Goal: Task Accomplishment & Management: Manage account settings

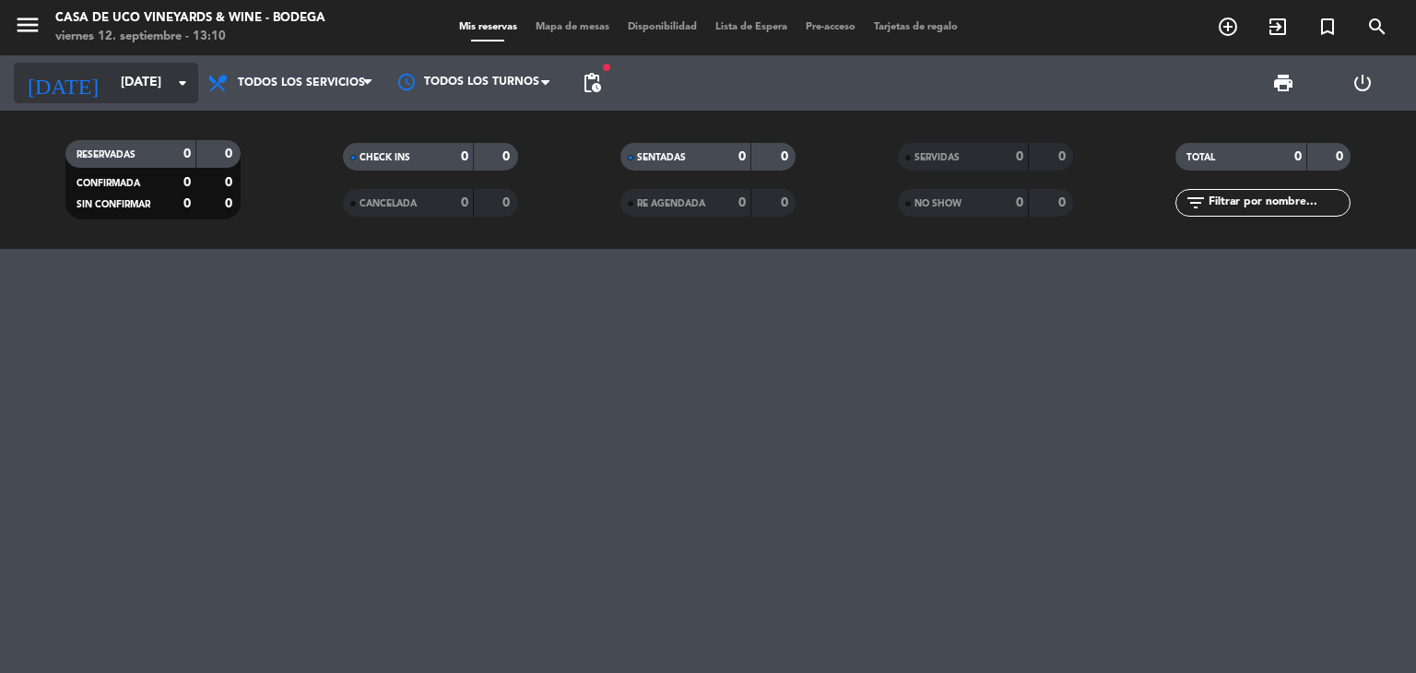
click at [128, 86] on input "[DATE]" at bounding box center [199, 82] width 175 height 33
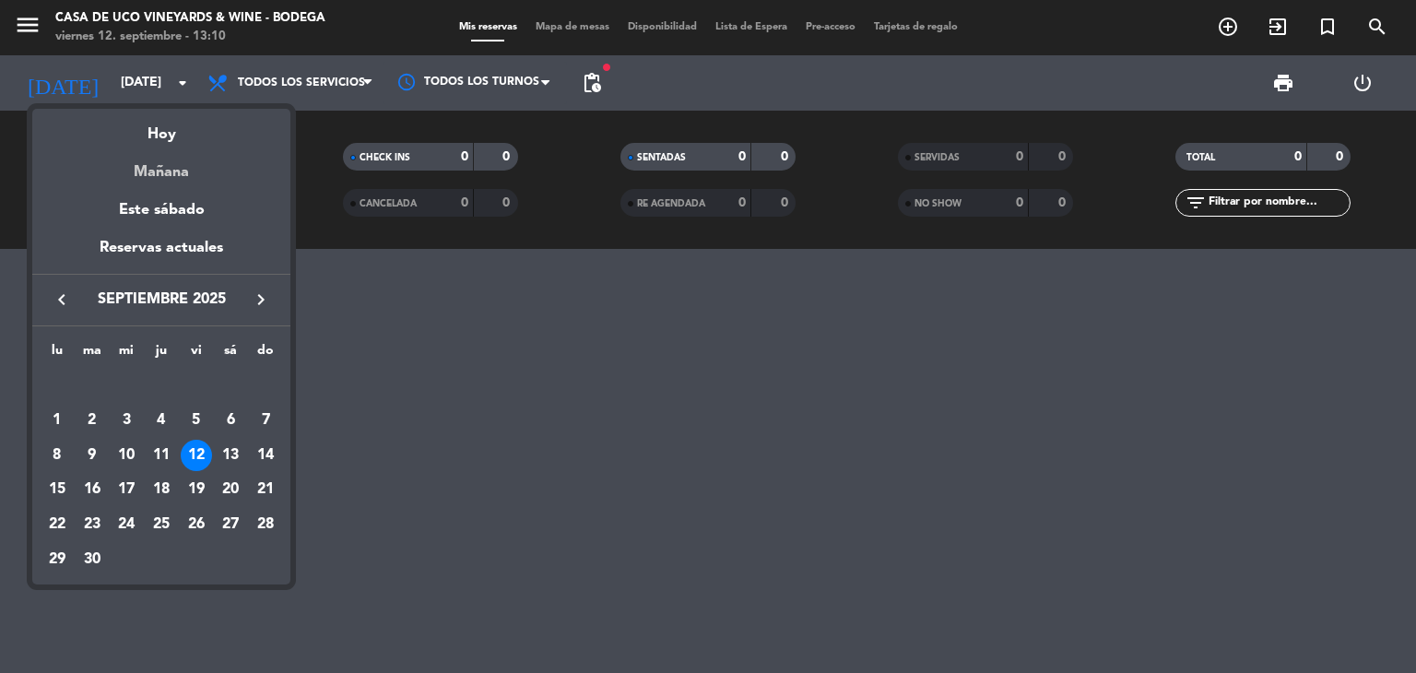
click at [166, 171] on div "Mañana" at bounding box center [161, 166] width 258 height 38
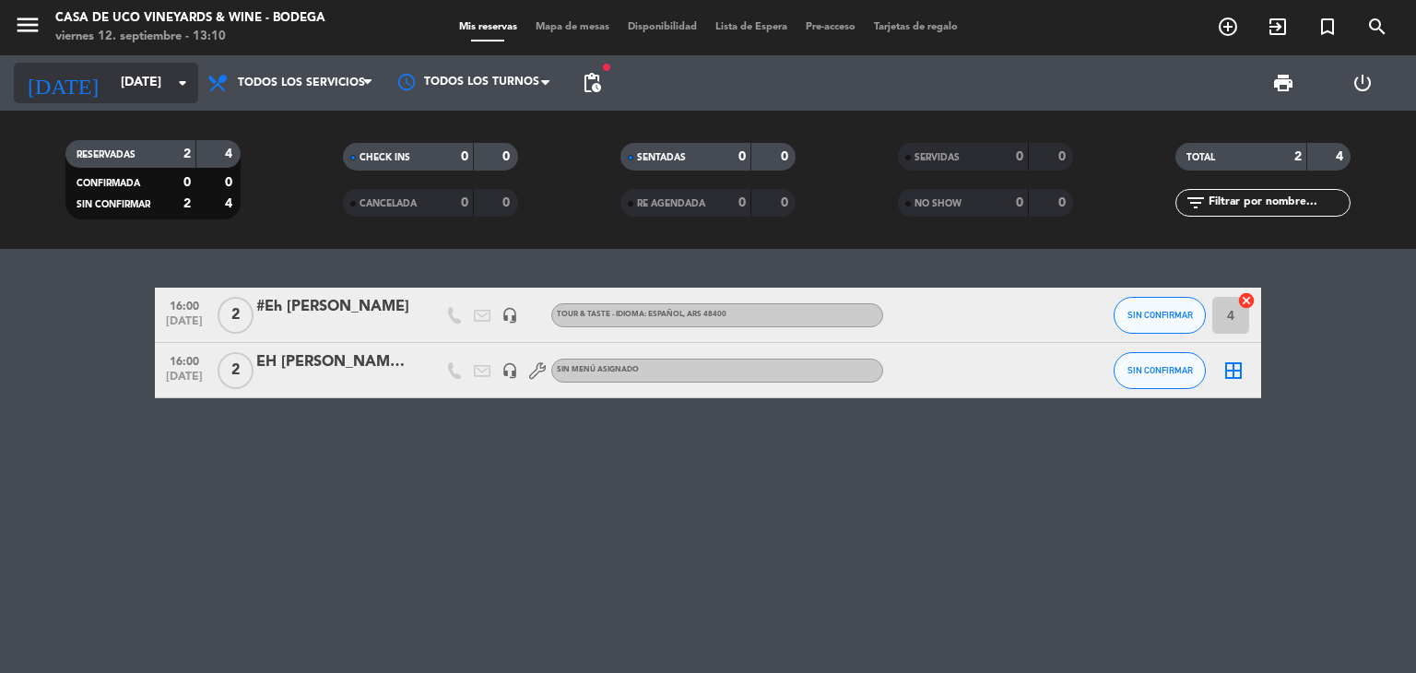
click at [122, 92] on input "[DATE]" at bounding box center [199, 82] width 175 height 33
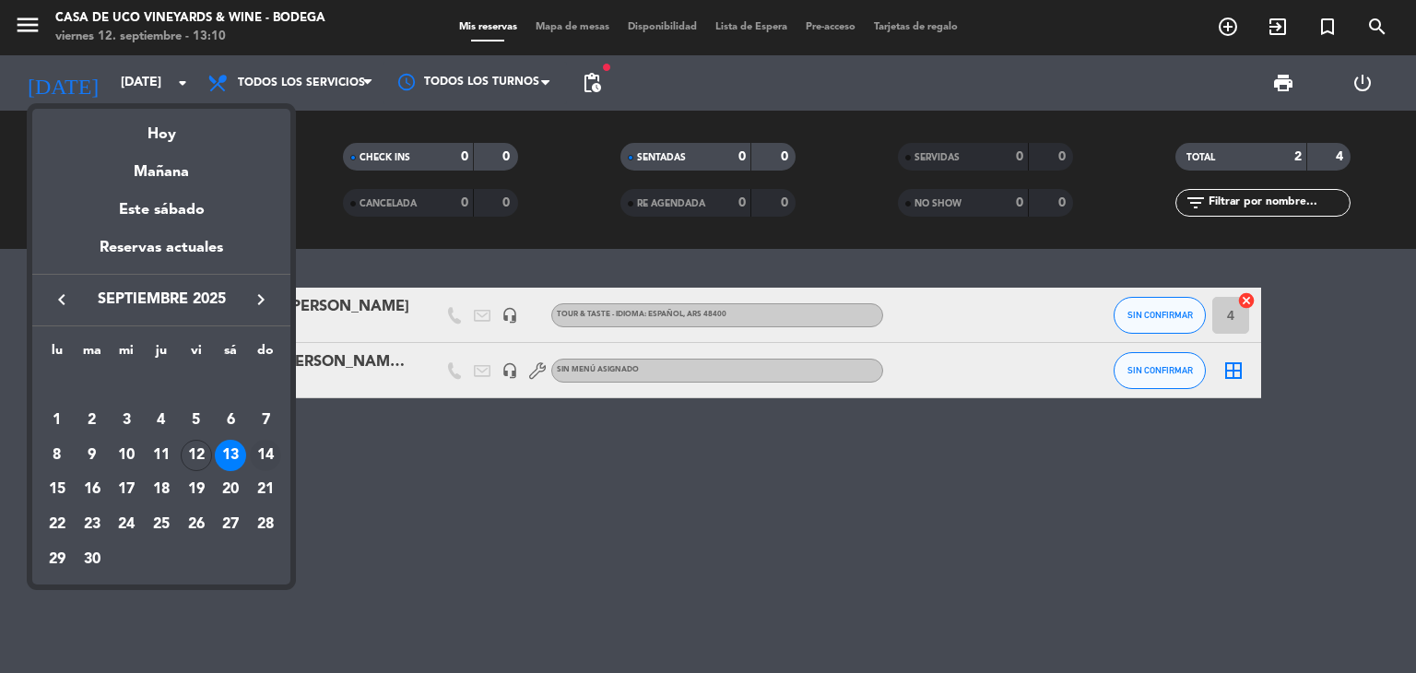
click at [264, 451] on div "14" at bounding box center [265, 455] width 31 height 31
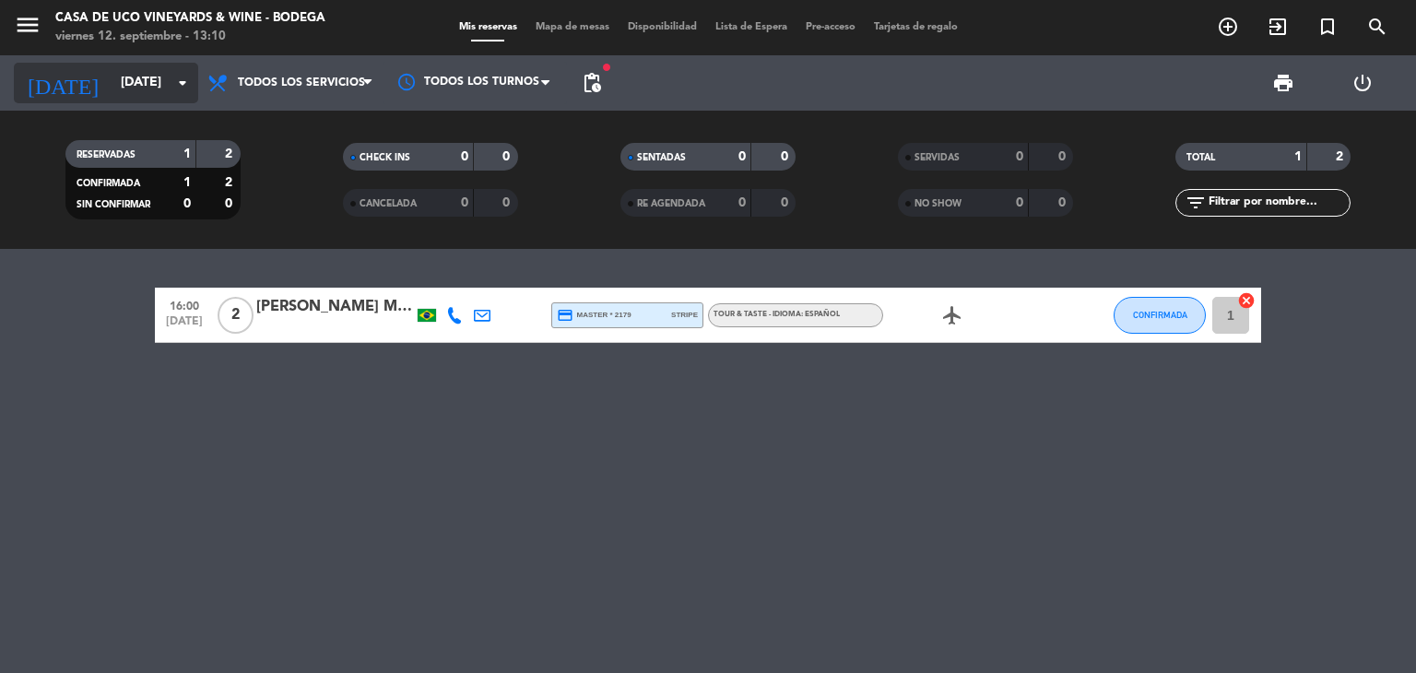
click at [136, 67] on input "[DATE]" at bounding box center [199, 82] width 175 height 33
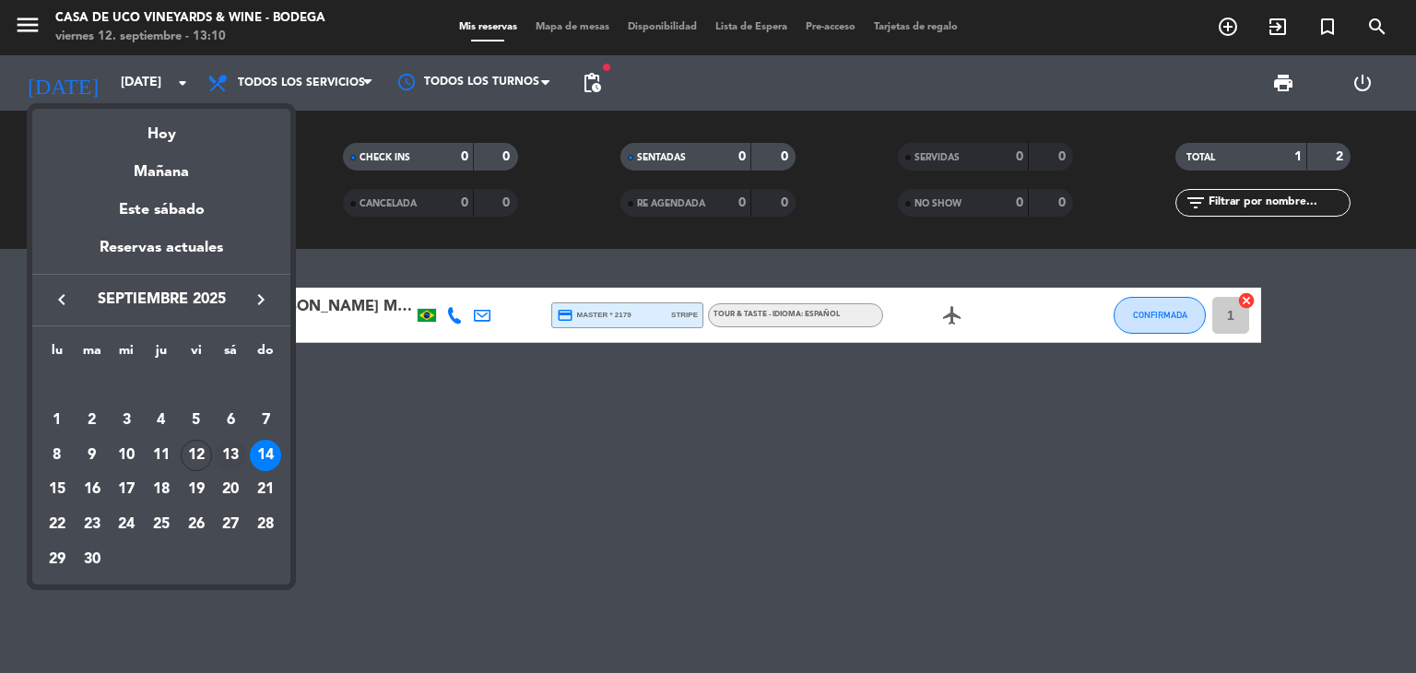
click at [231, 448] on div "13" at bounding box center [230, 455] width 31 height 31
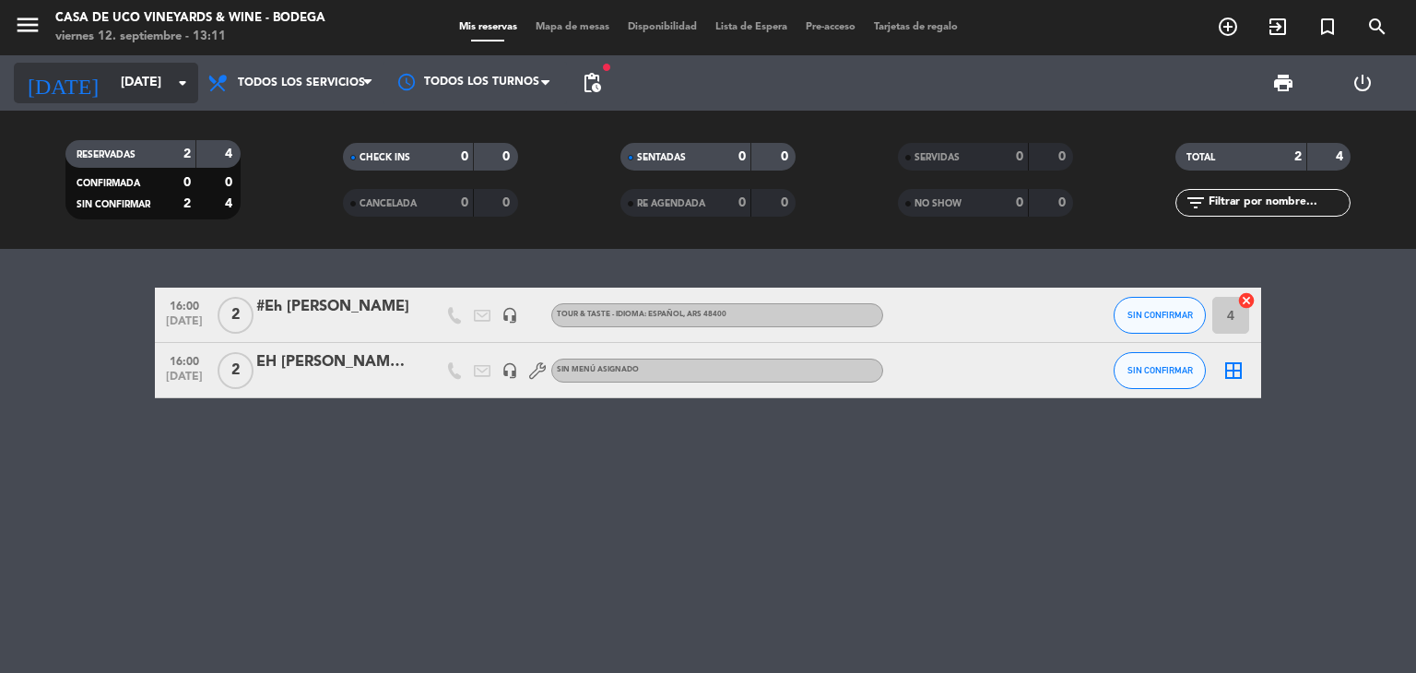
click at [112, 82] on input "[DATE]" at bounding box center [199, 82] width 175 height 33
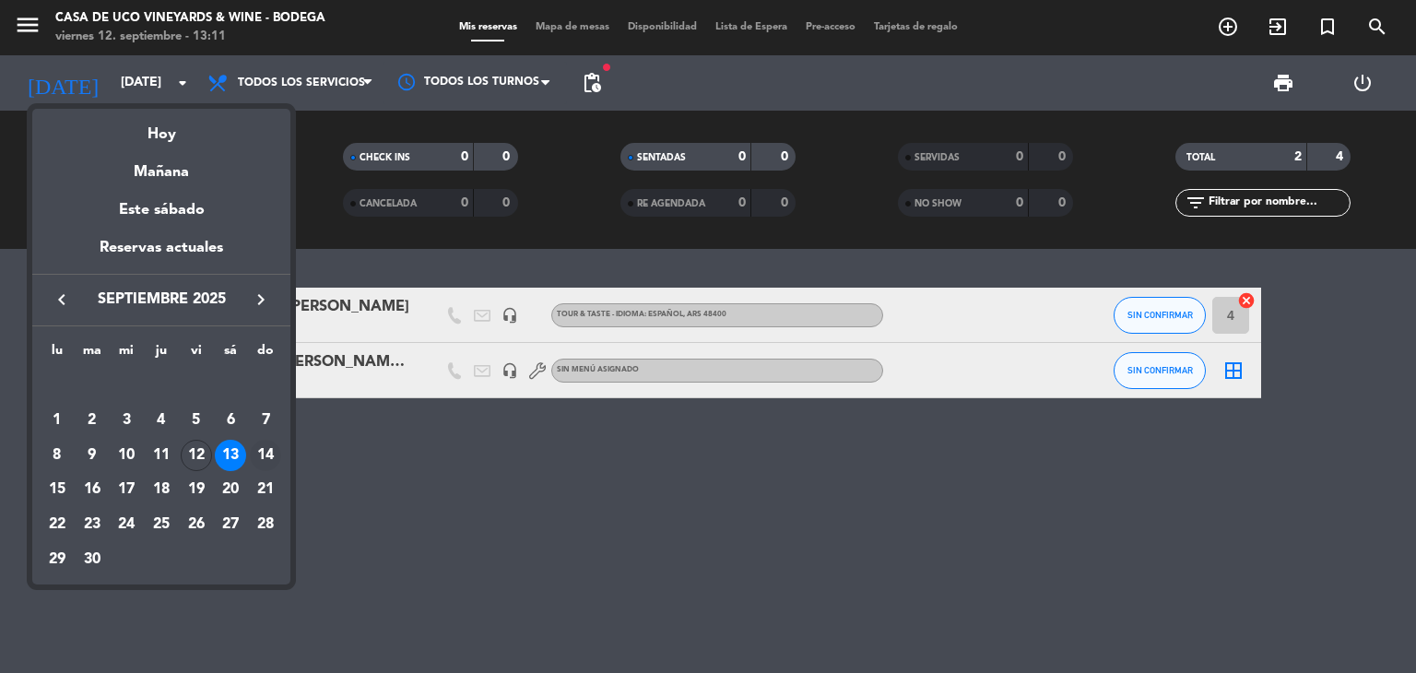
click at [259, 454] on div "14" at bounding box center [265, 455] width 31 height 31
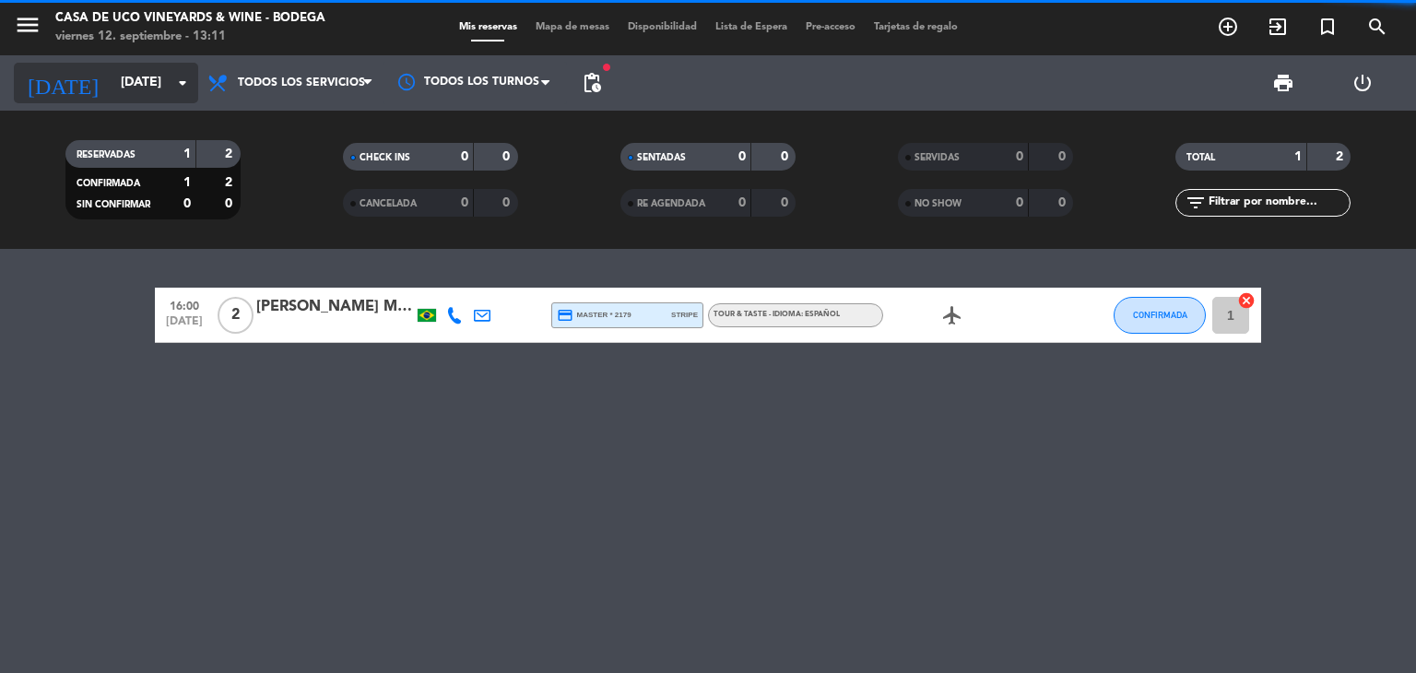
click at [133, 67] on input "[DATE]" at bounding box center [199, 82] width 175 height 33
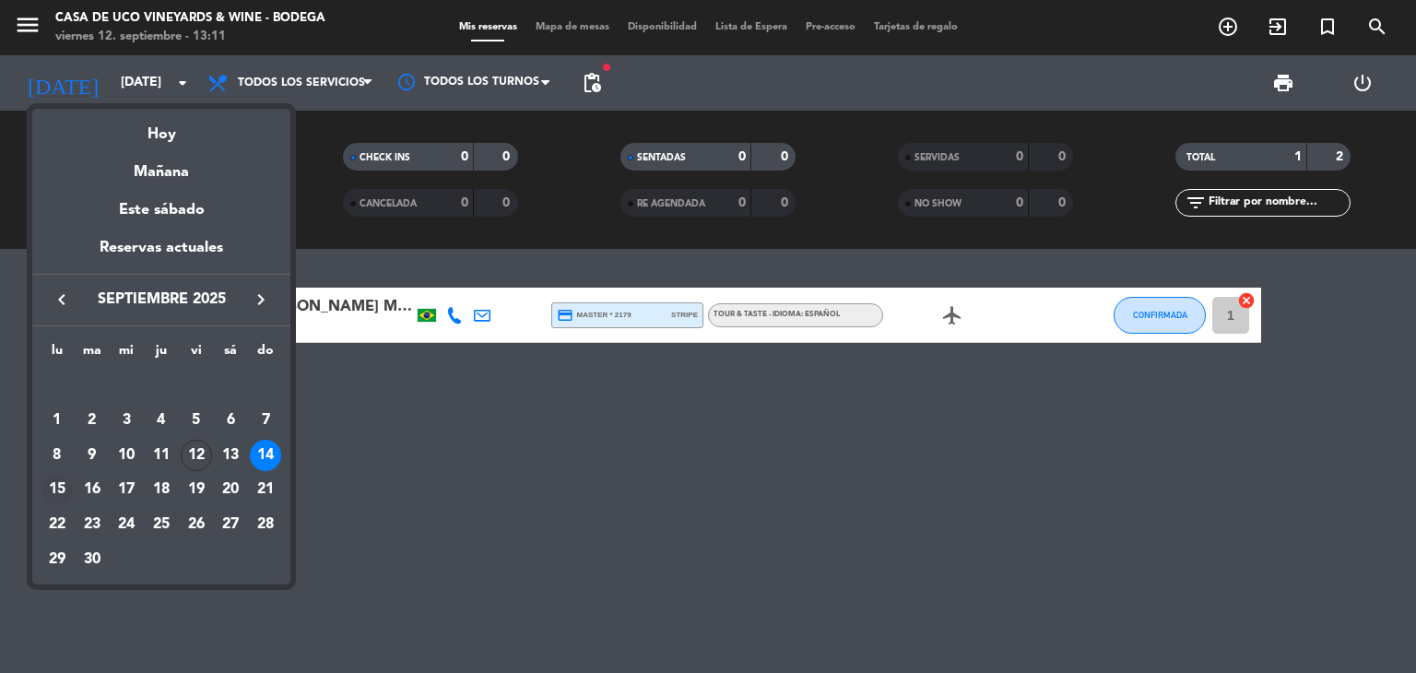
click at [67, 489] on div "15" at bounding box center [56, 489] width 31 height 31
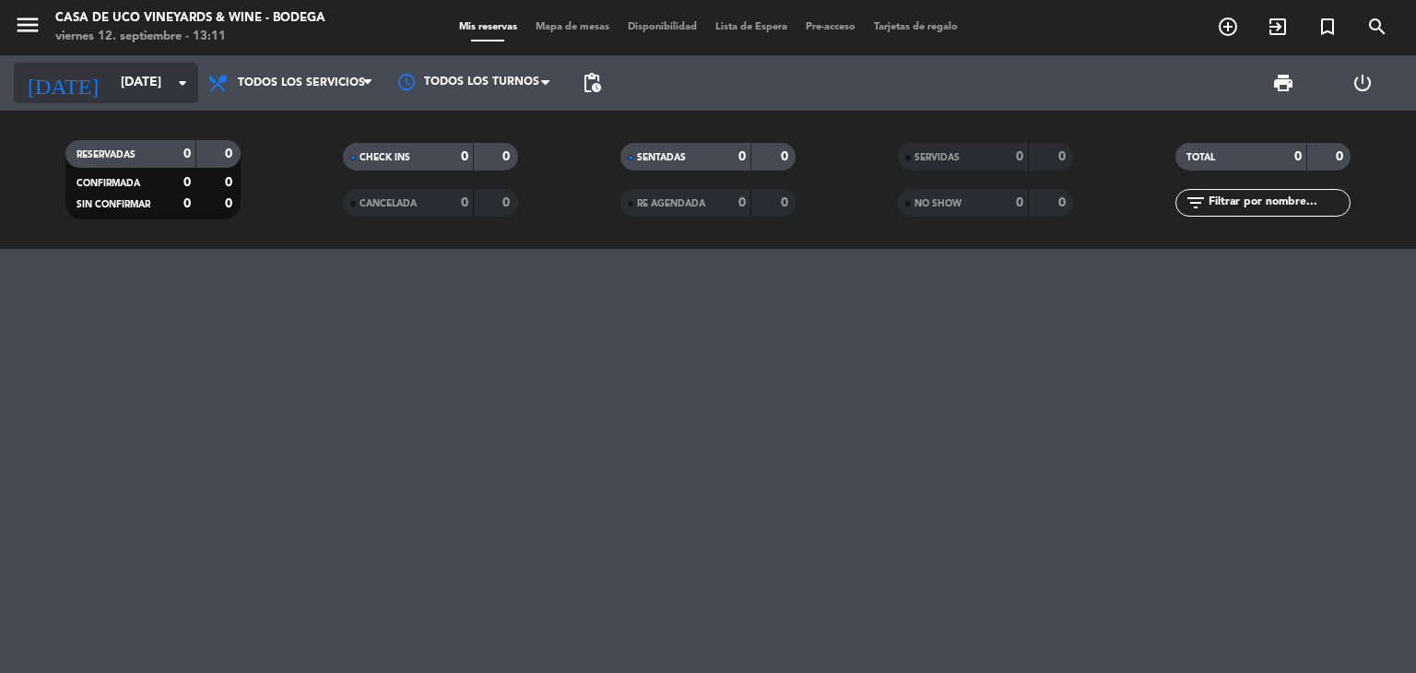
click at [118, 82] on input "[DATE]" at bounding box center [199, 82] width 175 height 33
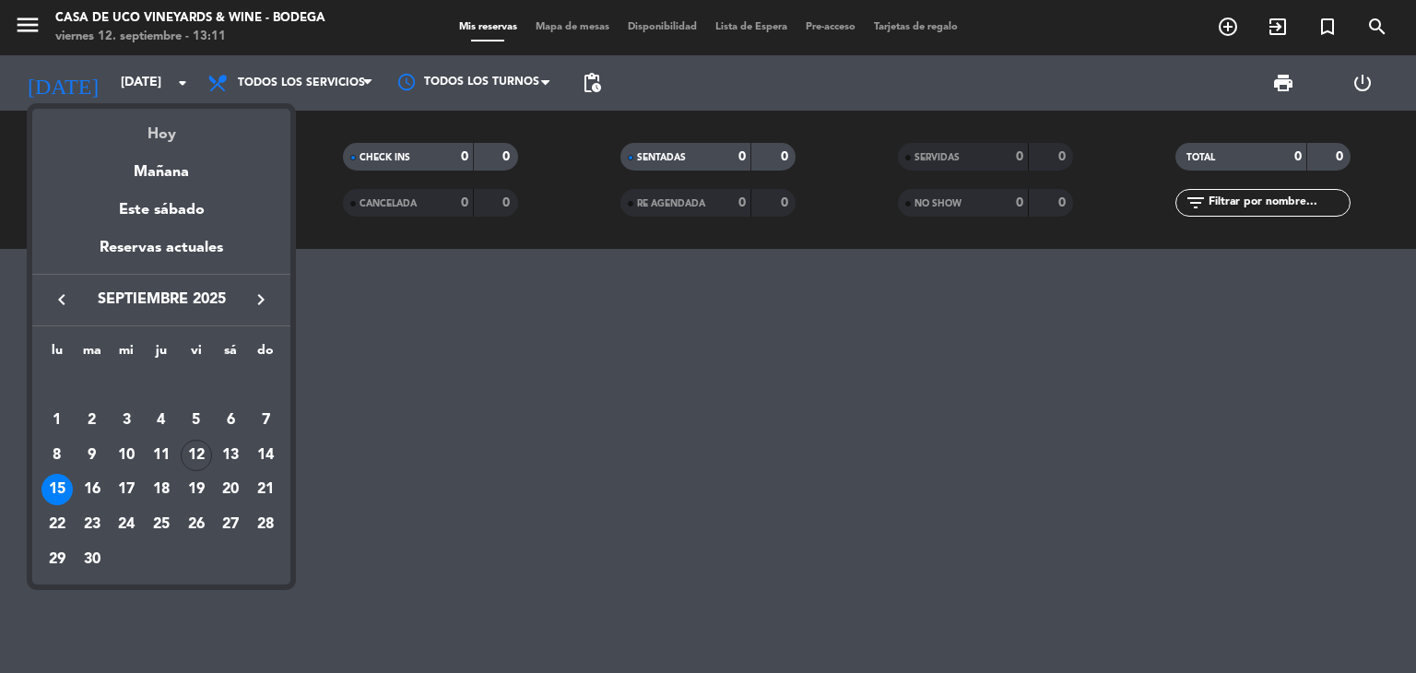
click at [159, 138] on div "Hoy" at bounding box center [161, 128] width 258 height 38
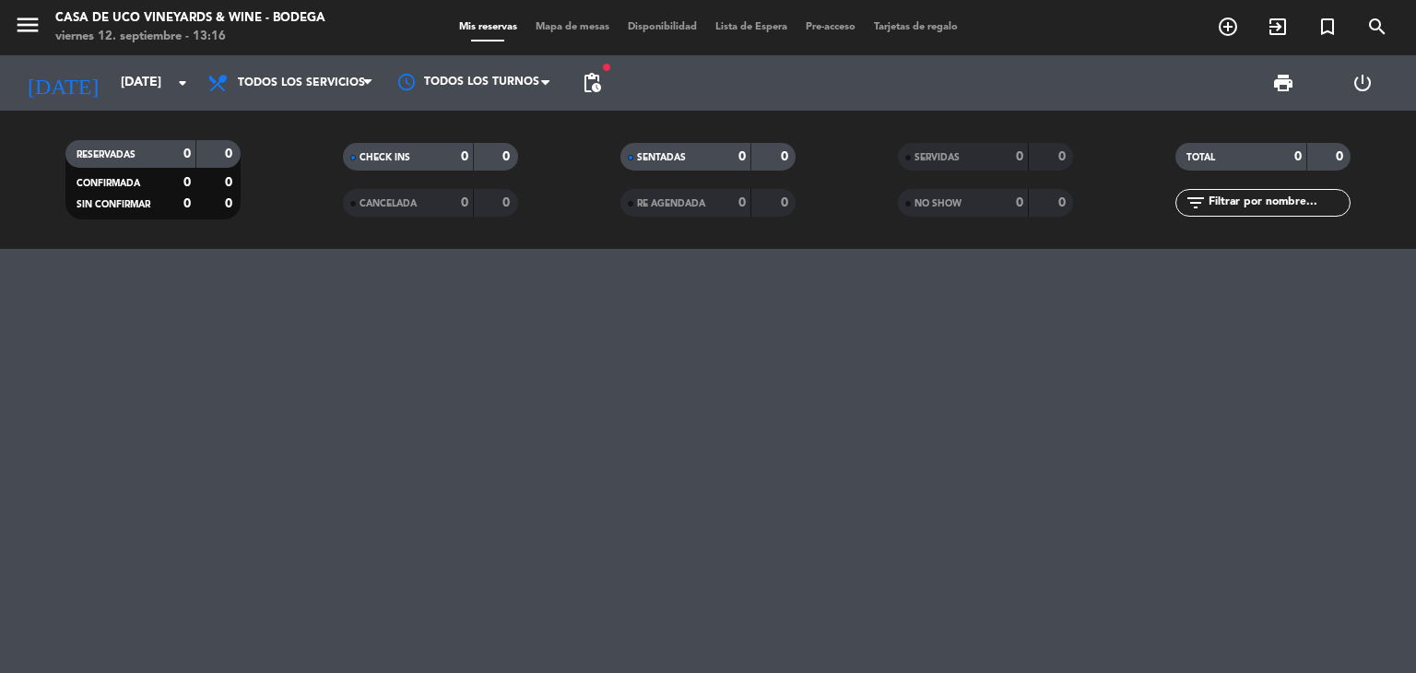
click at [1051, 476] on div at bounding box center [708, 461] width 1416 height 424
click at [33, 24] on icon "menu" at bounding box center [28, 25] width 28 height 28
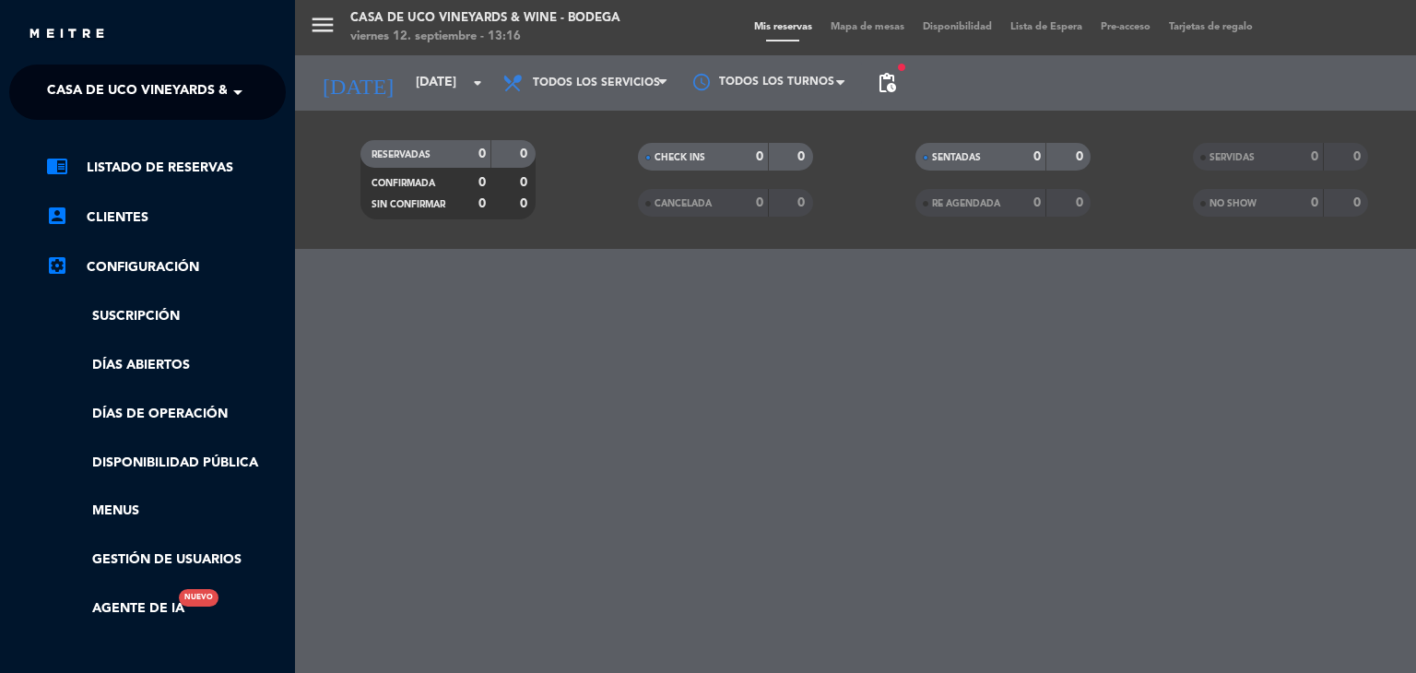
drag, startPoint x: 110, startPoint y: 65, endPoint x: 124, endPoint y: 78, distance: 19.6
click at [111, 66] on ng-select "× Casa de Uco Vineyards & Wine - Bodega ×" at bounding box center [147, 92] width 277 height 55
click at [152, 98] on span "Casa de Uco Vineyards & Wine - Bodega" at bounding box center [191, 92] width 289 height 39
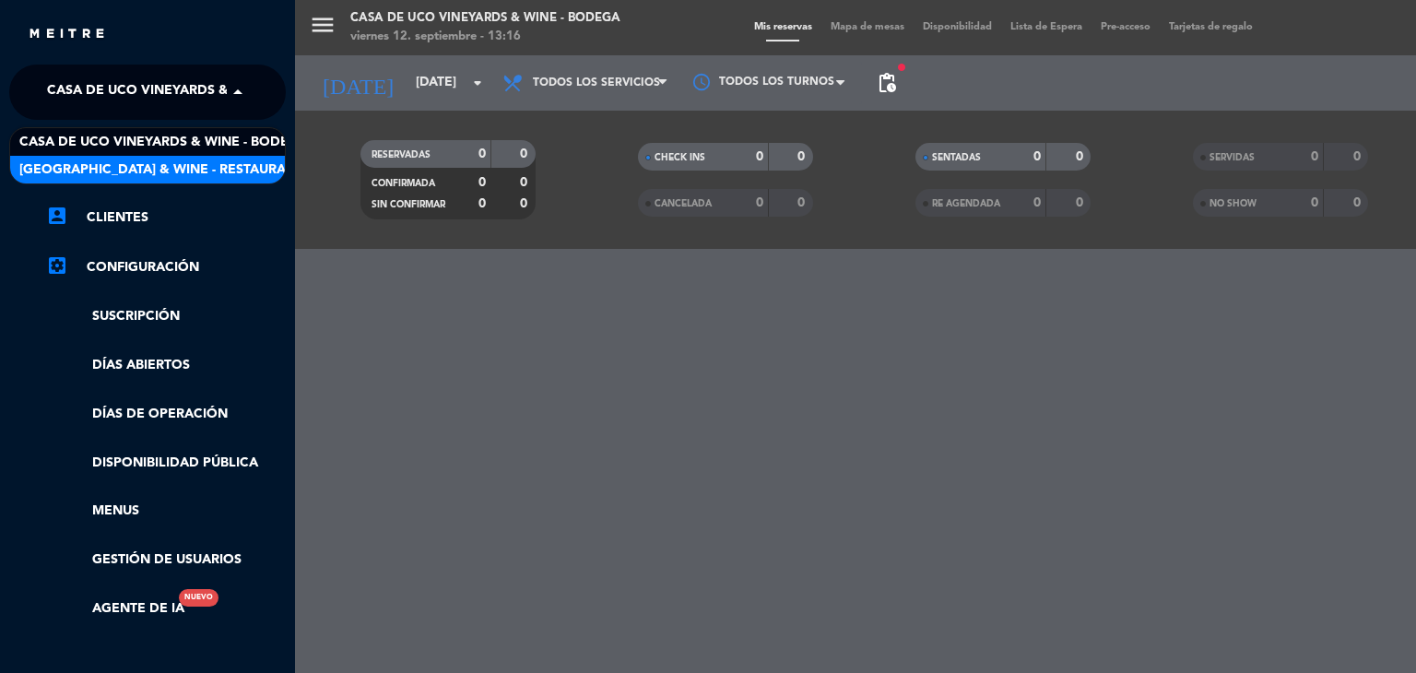
click at [183, 159] on span "[GEOGRAPHIC_DATA] & Wine - Restaurante" at bounding box center [165, 169] width 292 height 21
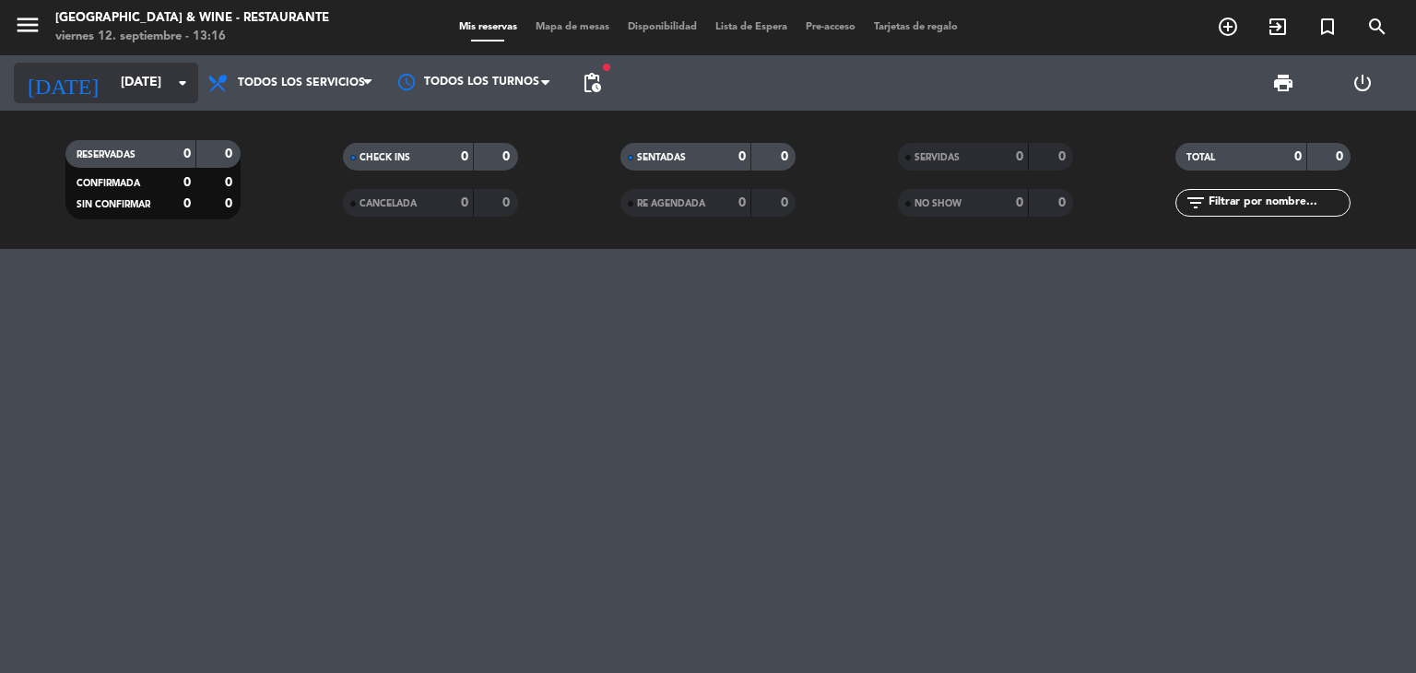
click at [112, 77] on input "[DATE]" at bounding box center [199, 82] width 175 height 33
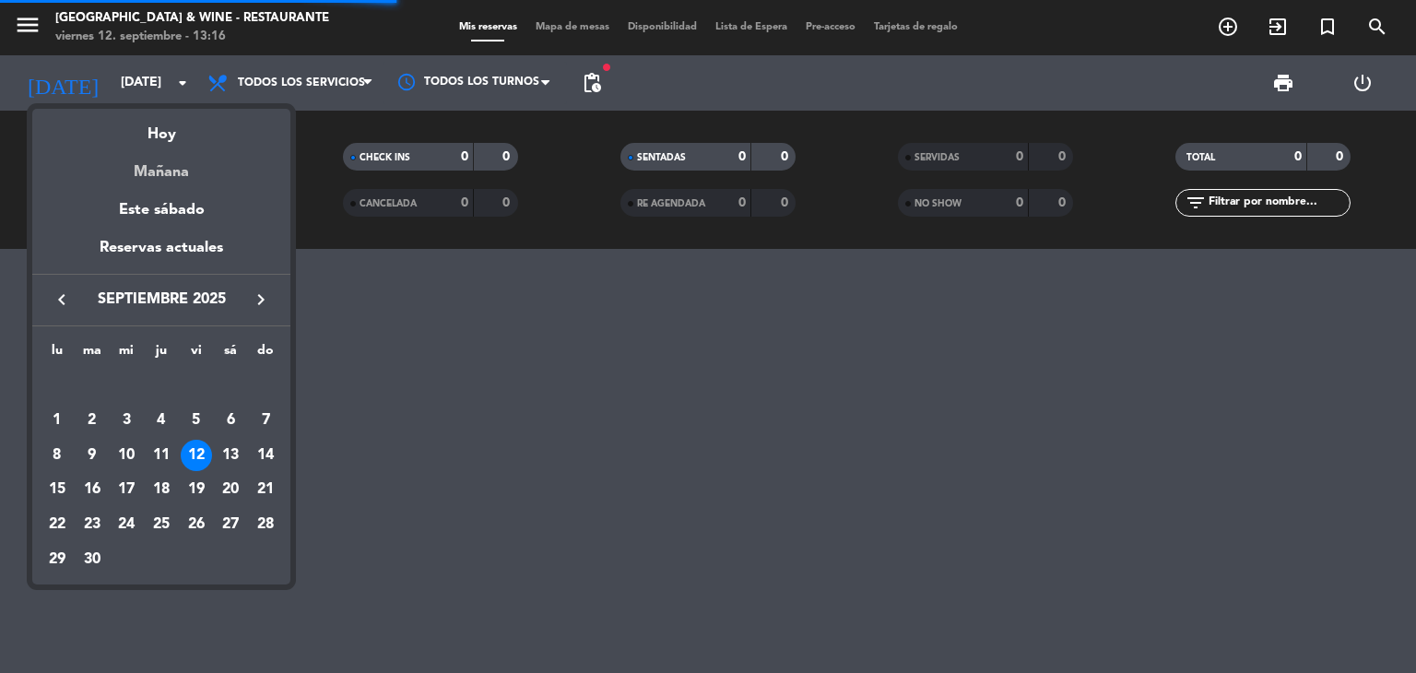
click at [173, 174] on div "Mañana" at bounding box center [161, 166] width 258 height 38
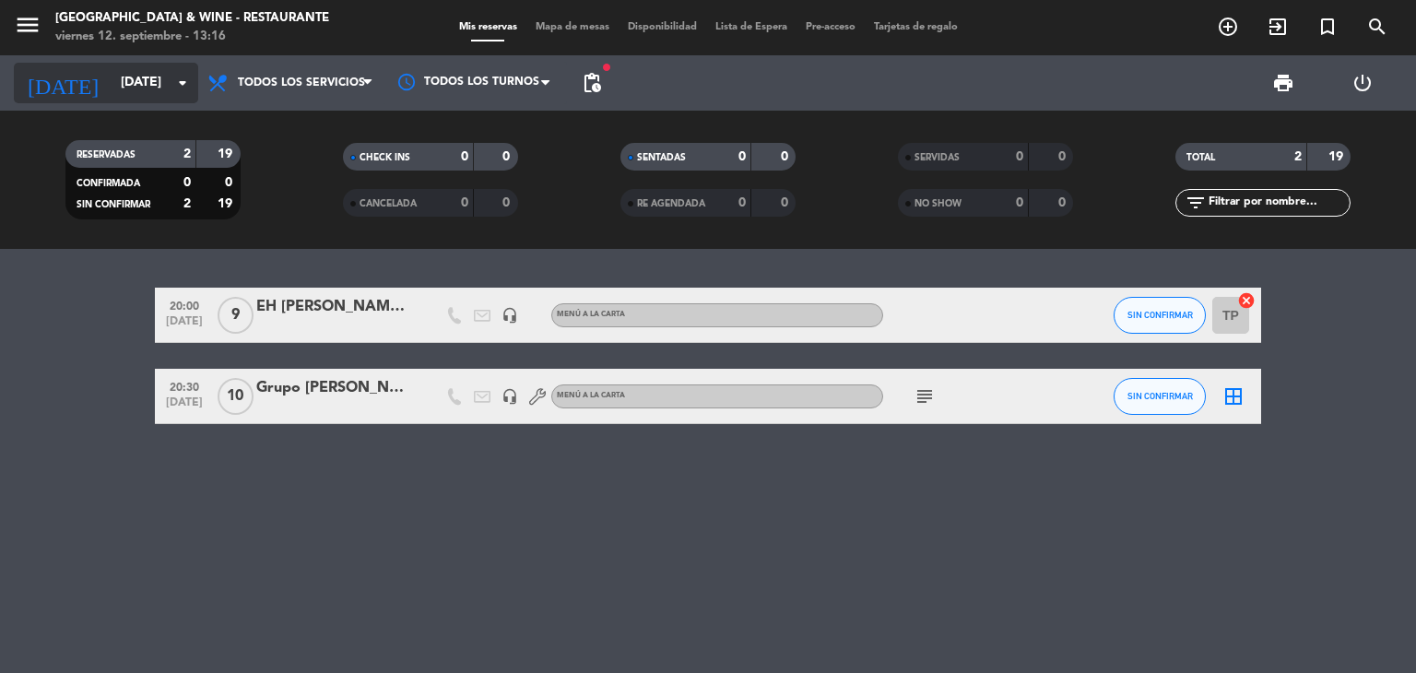
click at [112, 83] on input "[DATE]" at bounding box center [199, 82] width 175 height 33
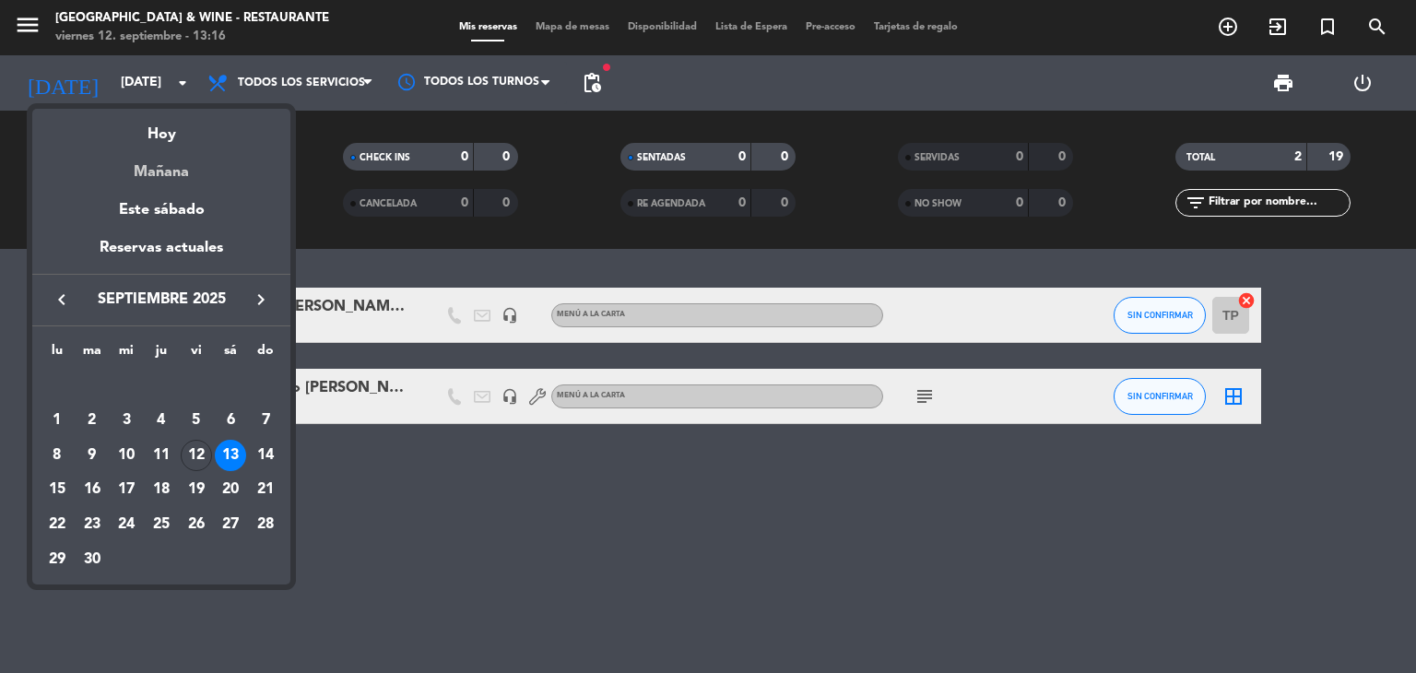
click at [180, 174] on div "Mañana" at bounding box center [161, 166] width 258 height 38
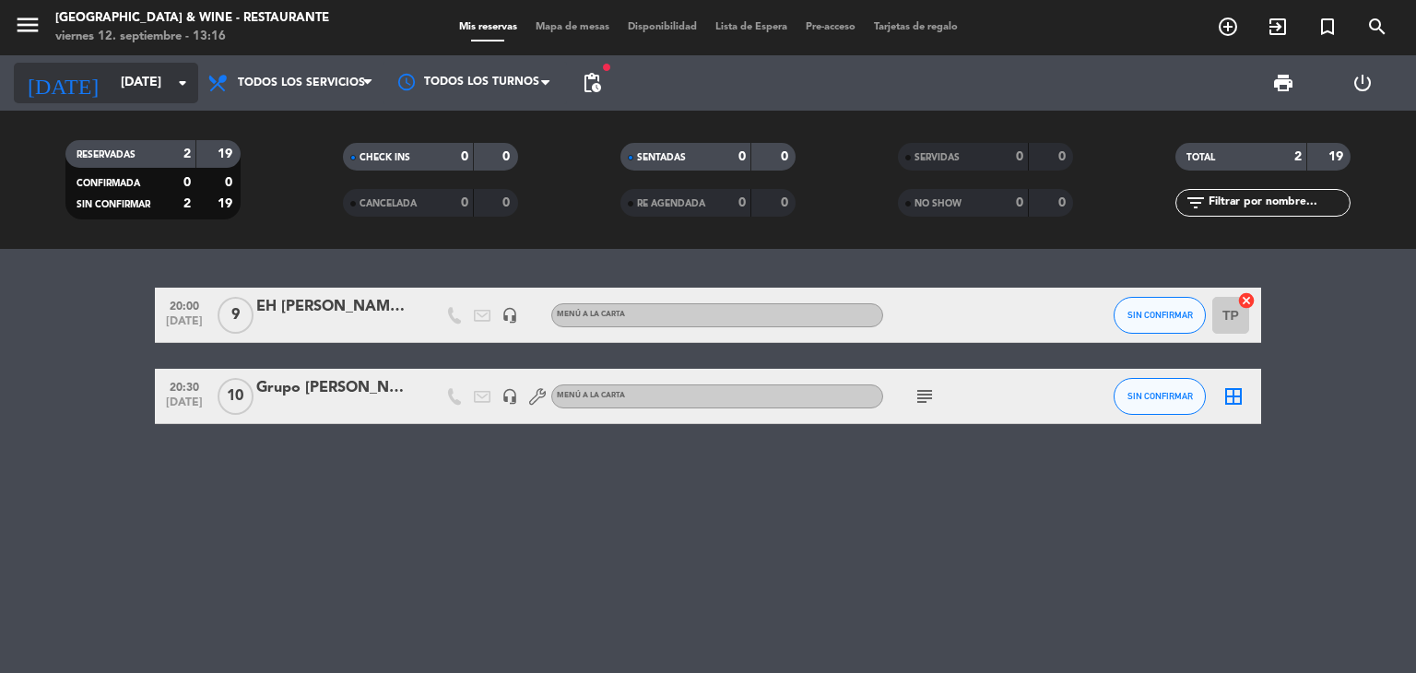
click at [112, 73] on input "[DATE]" at bounding box center [199, 82] width 175 height 33
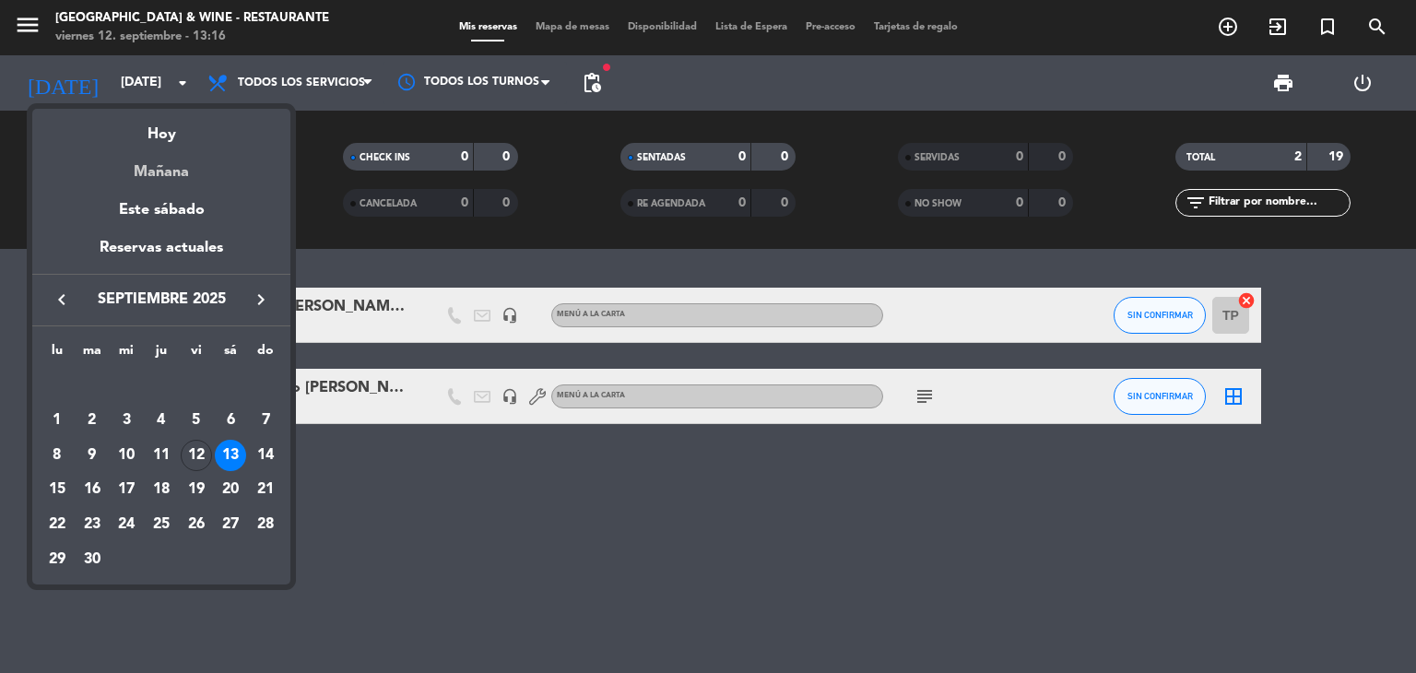
click at [177, 167] on div "Mañana" at bounding box center [161, 166] width 258 height 38
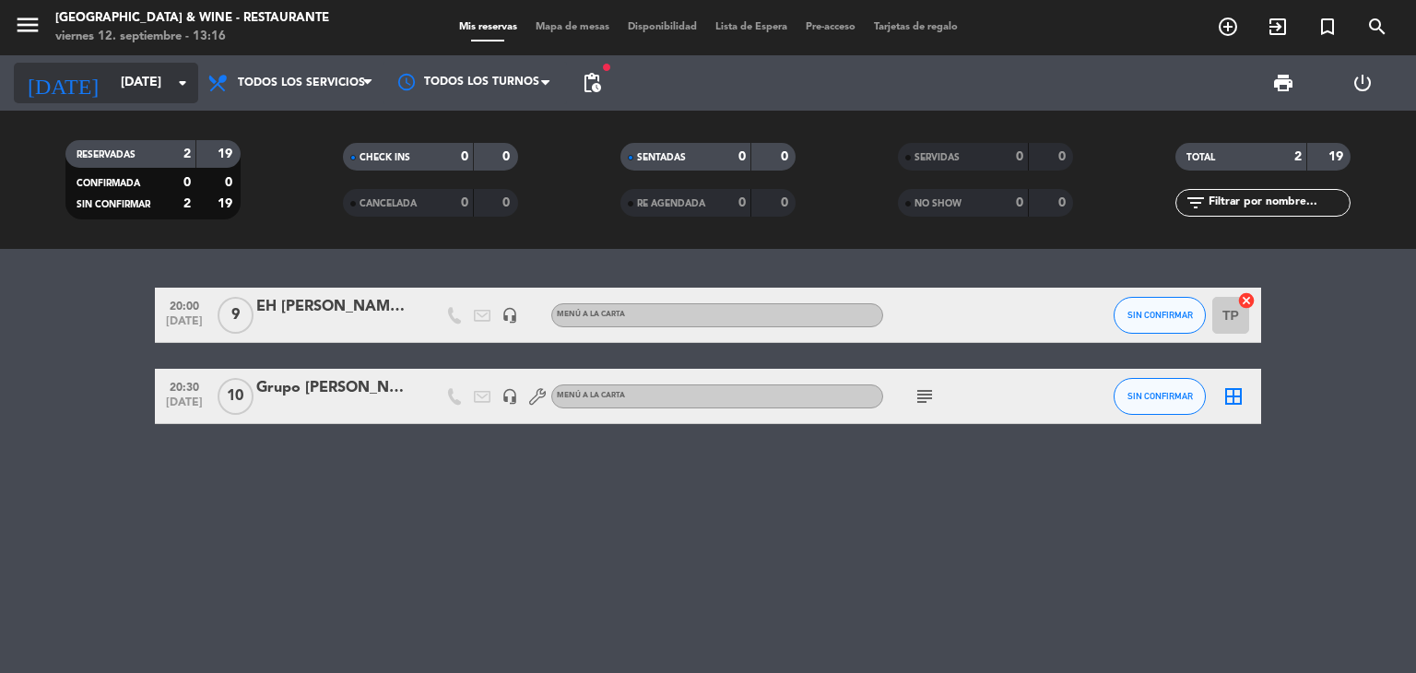
click at [124, 82] on input "[DATE]" at bounding box center [199, 82] width 175 height 33
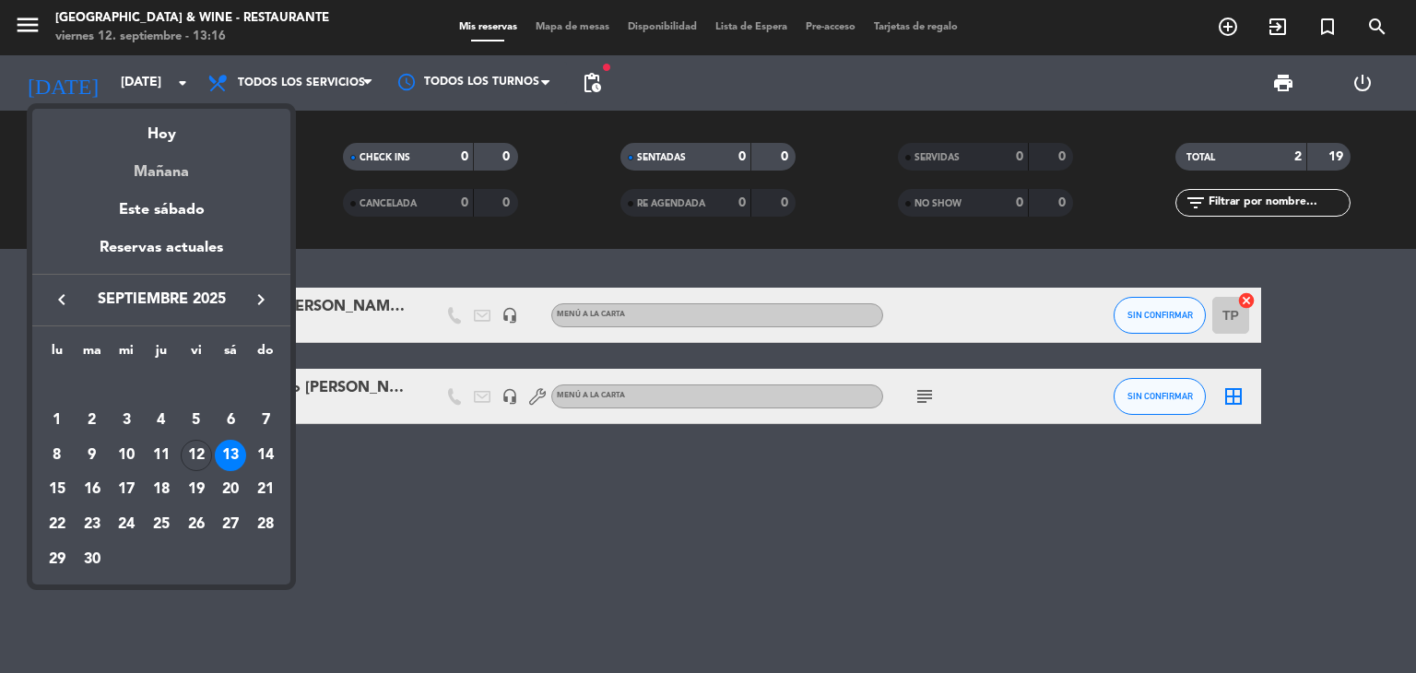
click at [177, 182] on div "Mañana" at bounding box center [161, 166] width 258 height 38
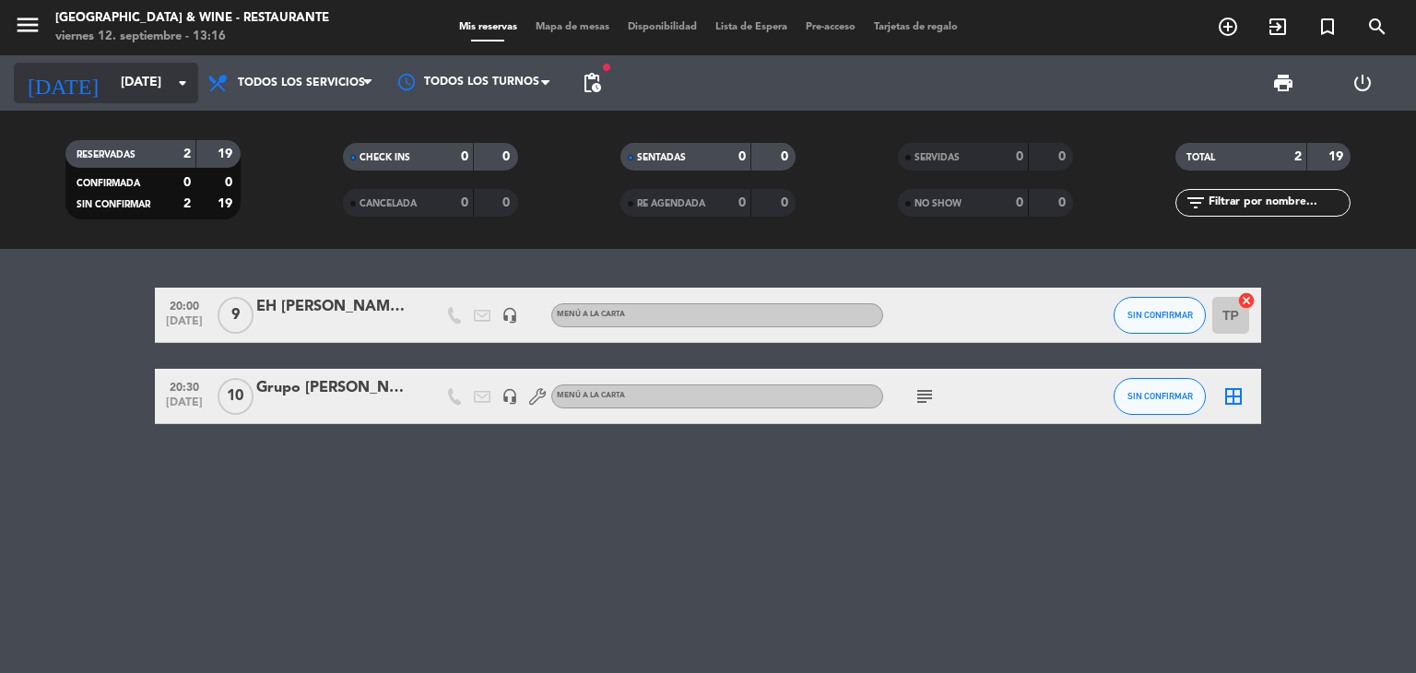
click at [140, 77] on input "[DATE]" at bounding box center [199, 82] width 175 height 33
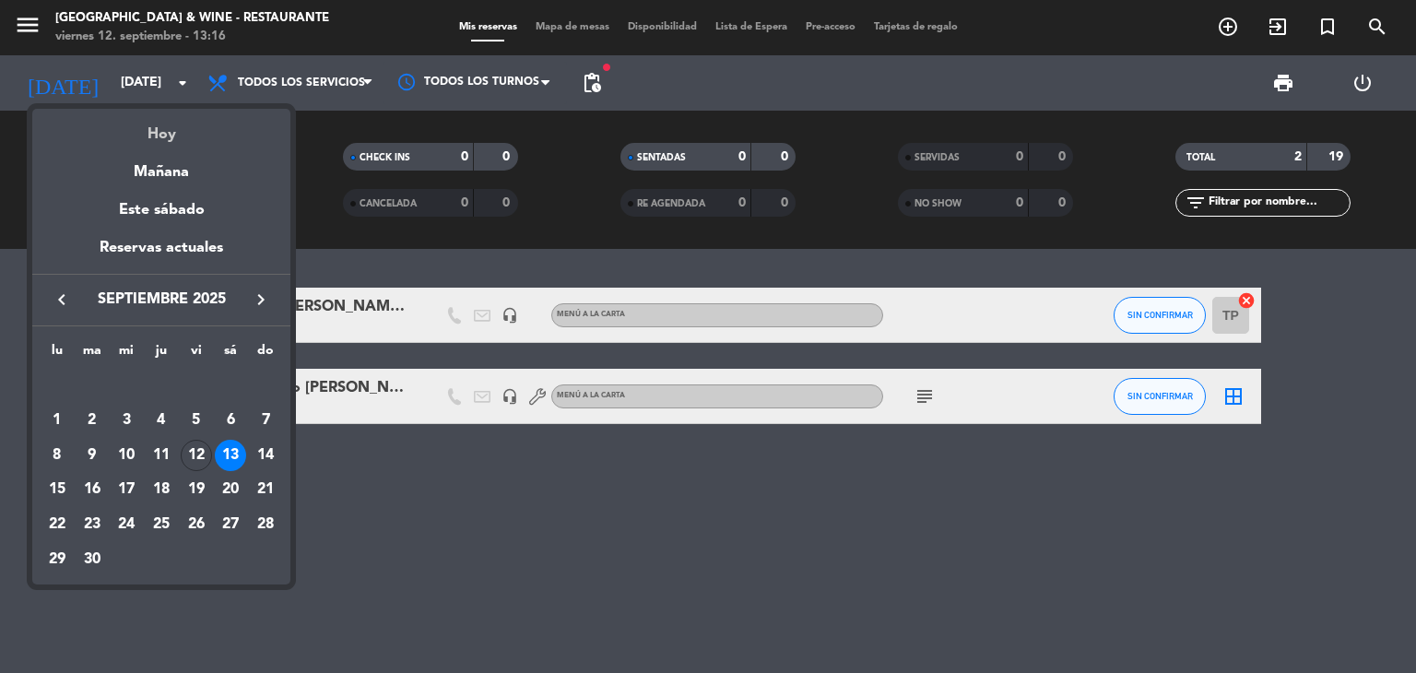
click at [156, 119] on div "Hoy" at bounding box center [161, 128] width 258 height 38
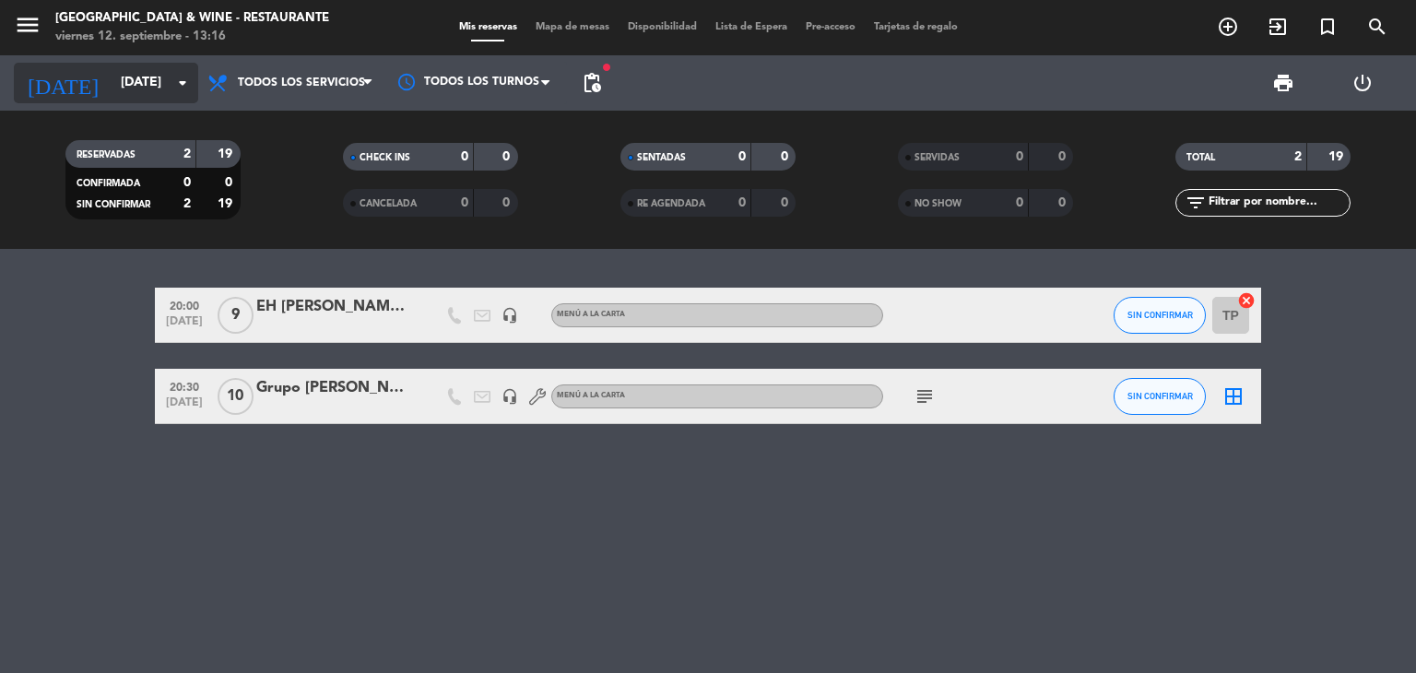
click at [123, 80] on input "[DATE]" at bounding box center [199, 82] width 175 height 33
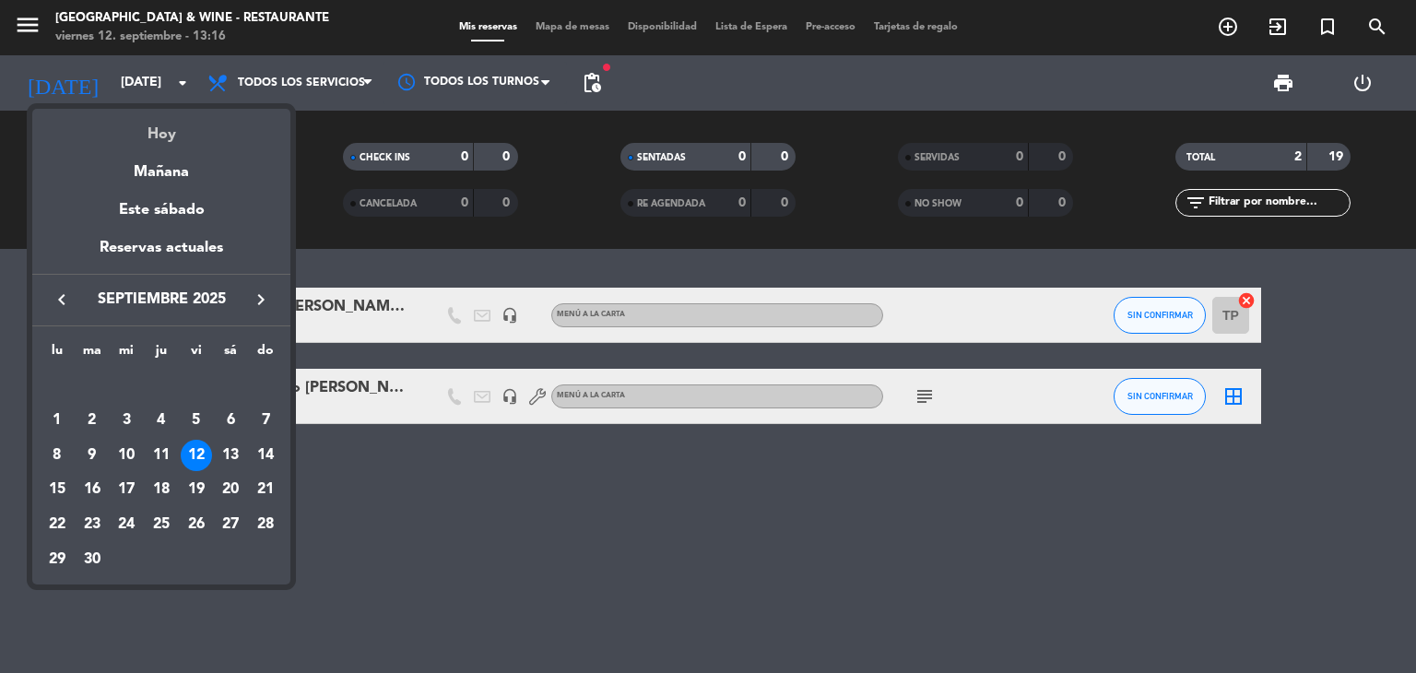
click at [177, 134] on div "Hoy" at bounding box center [161, 128] width 258 height 38
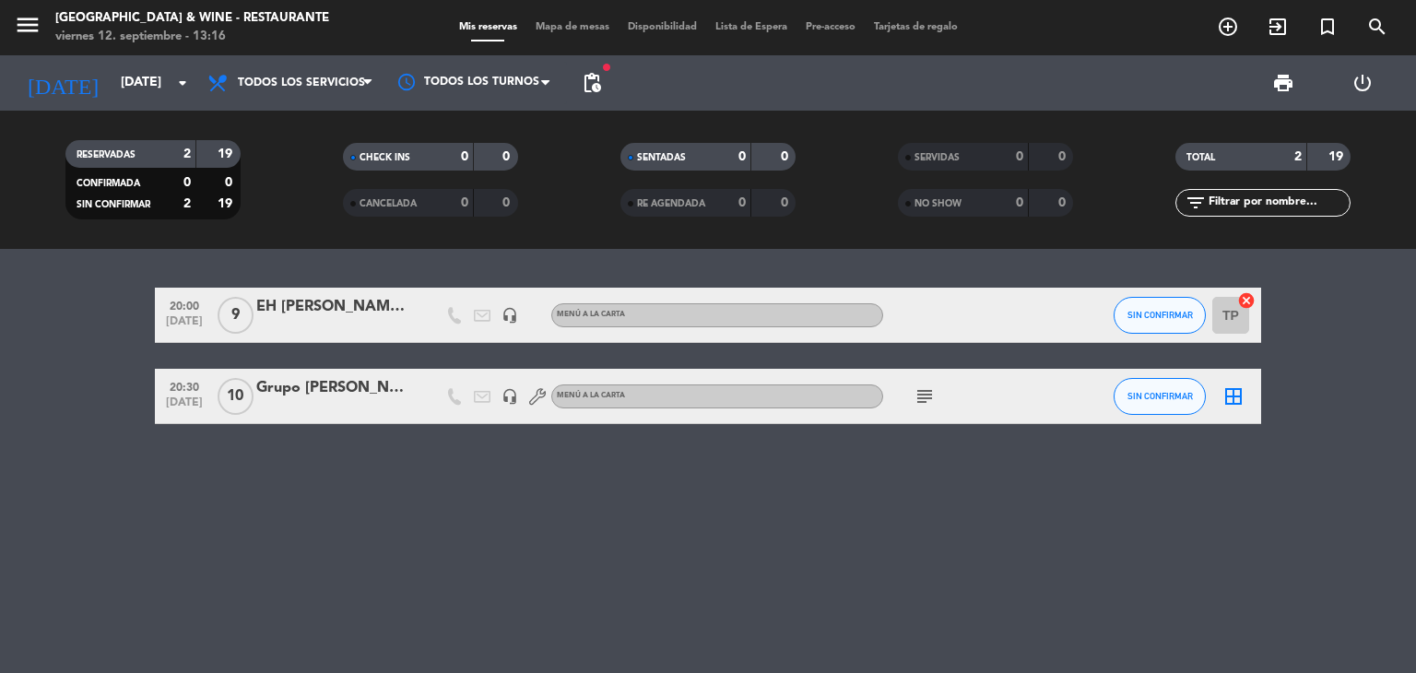
click at [918, 388] on icon "subject" at bounding box center [925, 396] width 22 height 22
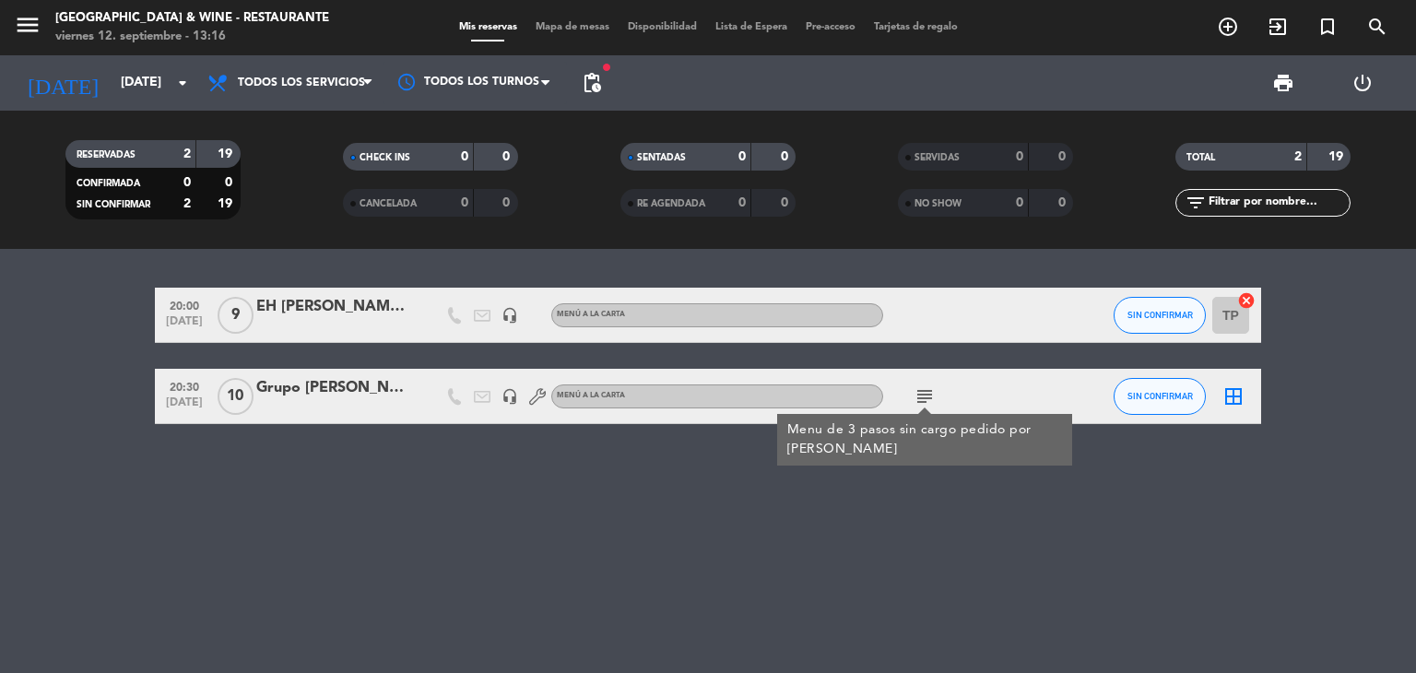
click at [918, 388] on icon "subject" at bounding box center [925, 396] width 22 height 22
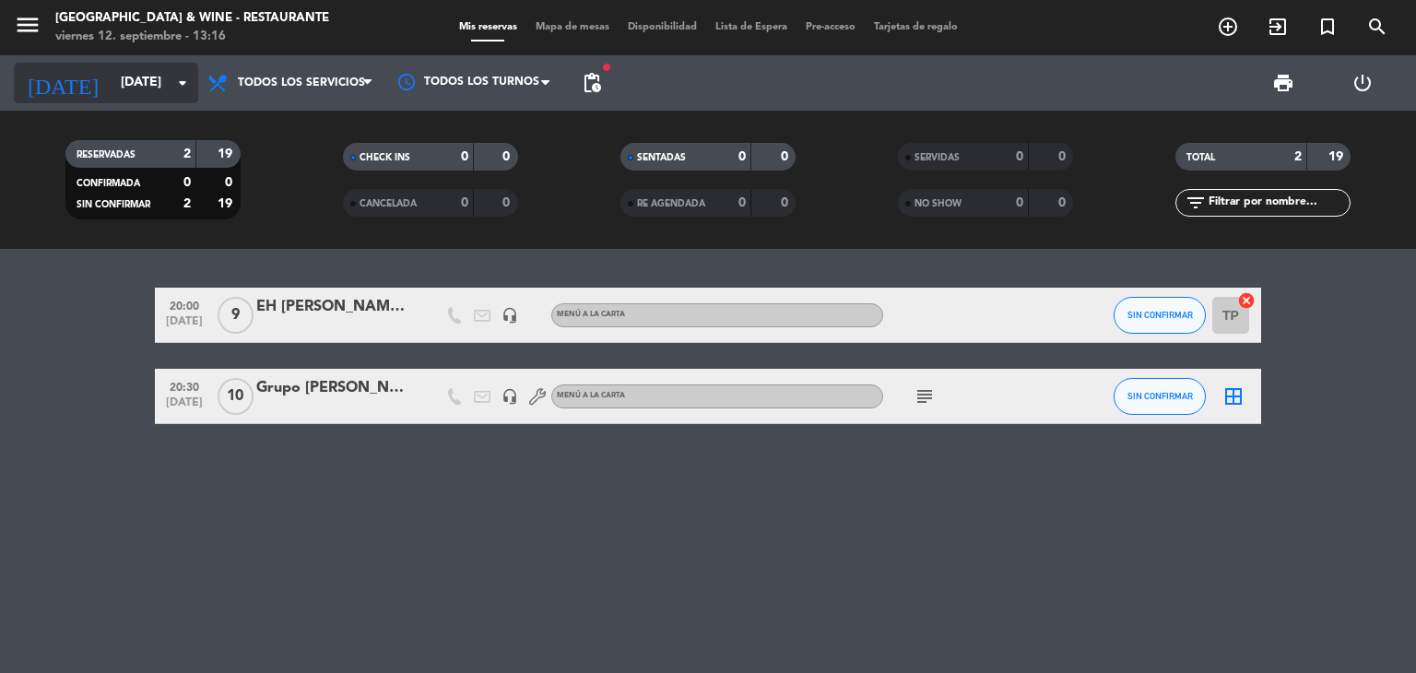
click at [132, 89] on input "[DATE]" at bounding box center [199, 82] width 175 height 33
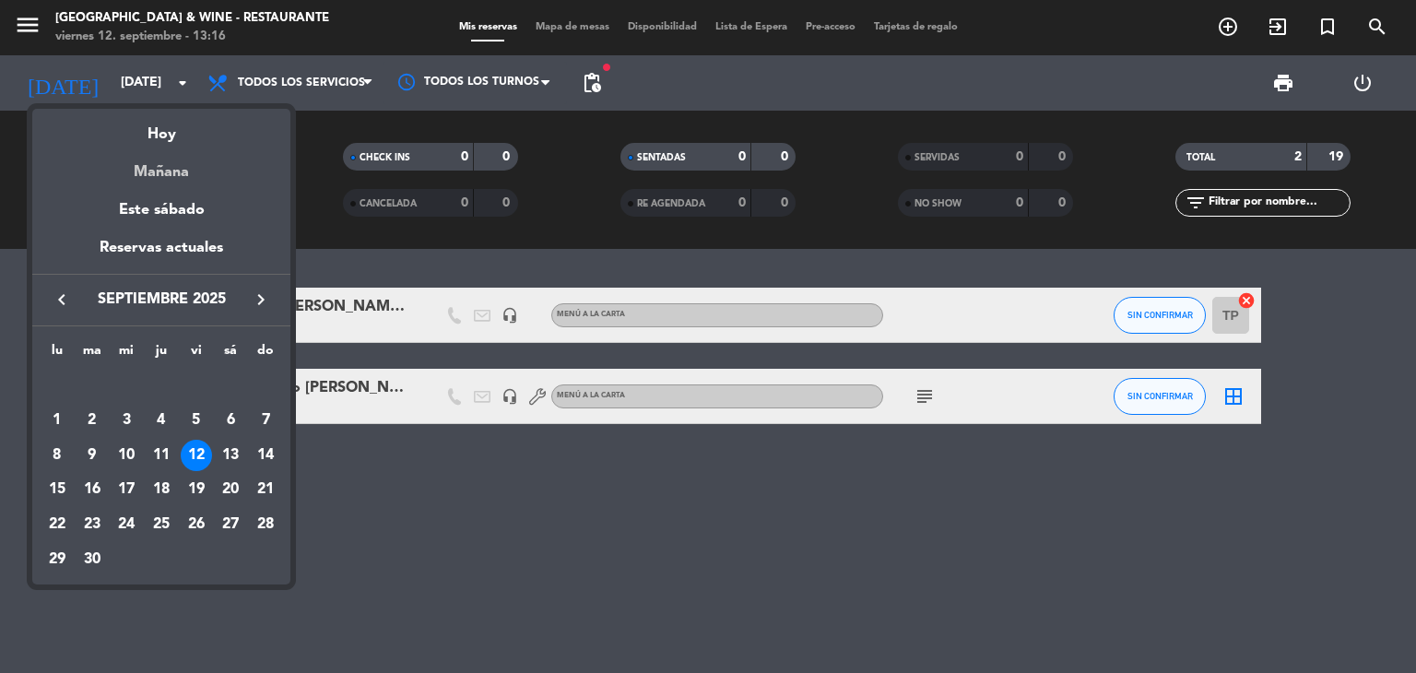
click at [175, 165] on div "Mañana" at bounding box center [161, 166] width 258 height 38
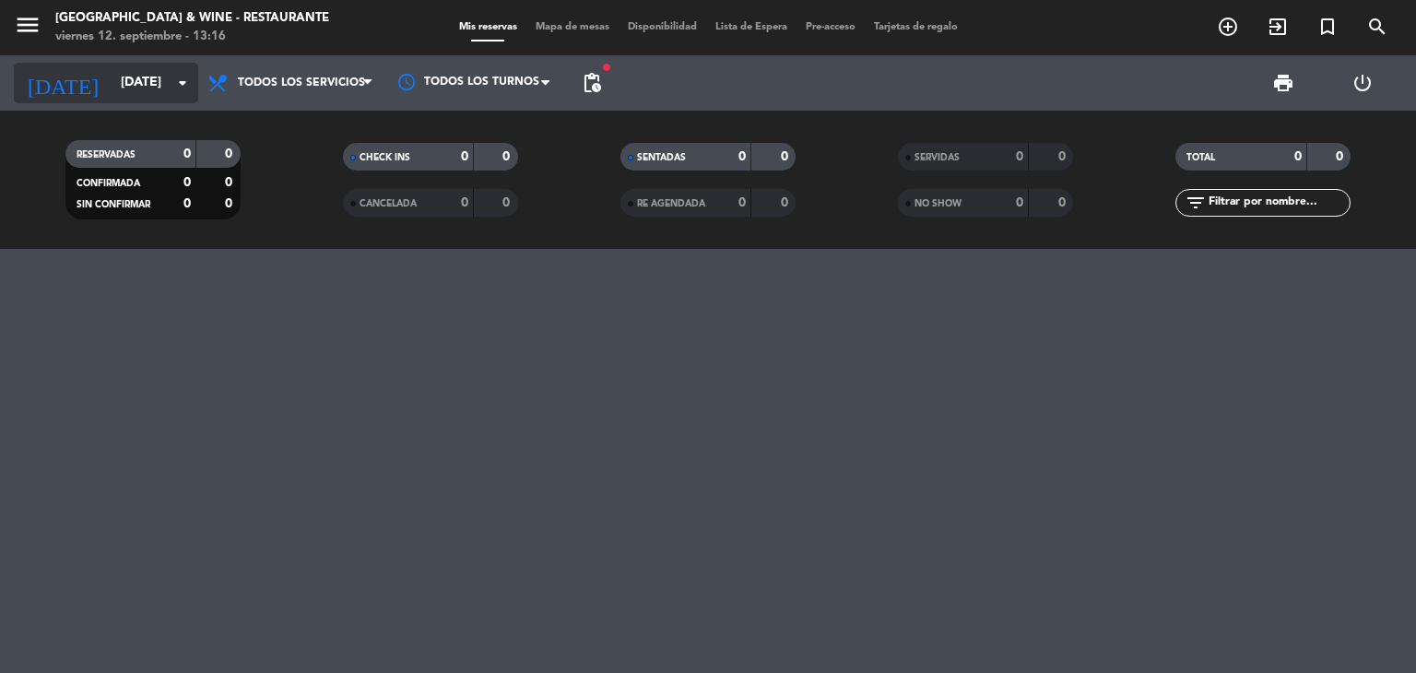
click at [120, 68] on input "[DATE]" at bounding box center [199, 82] width 175 height 33
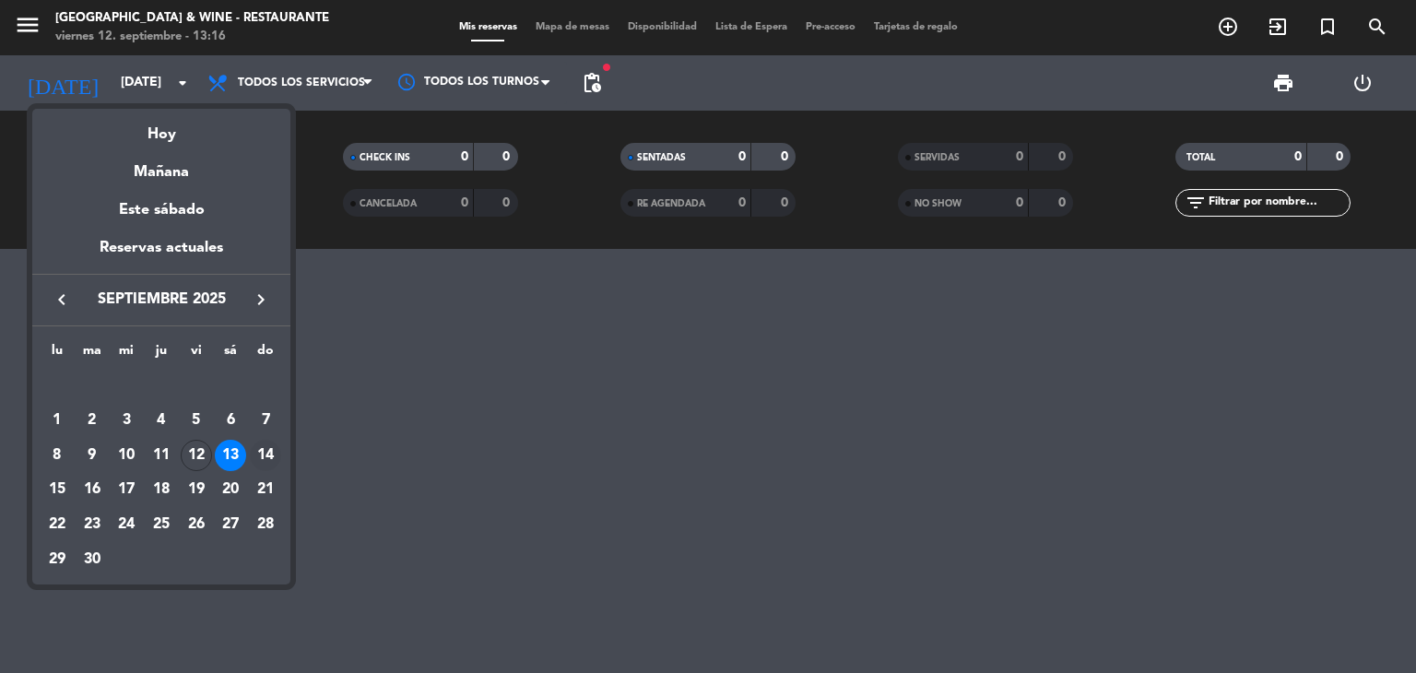
click at [267, 446] on div "14" at bounding box center [265, 455] width 31 height 31
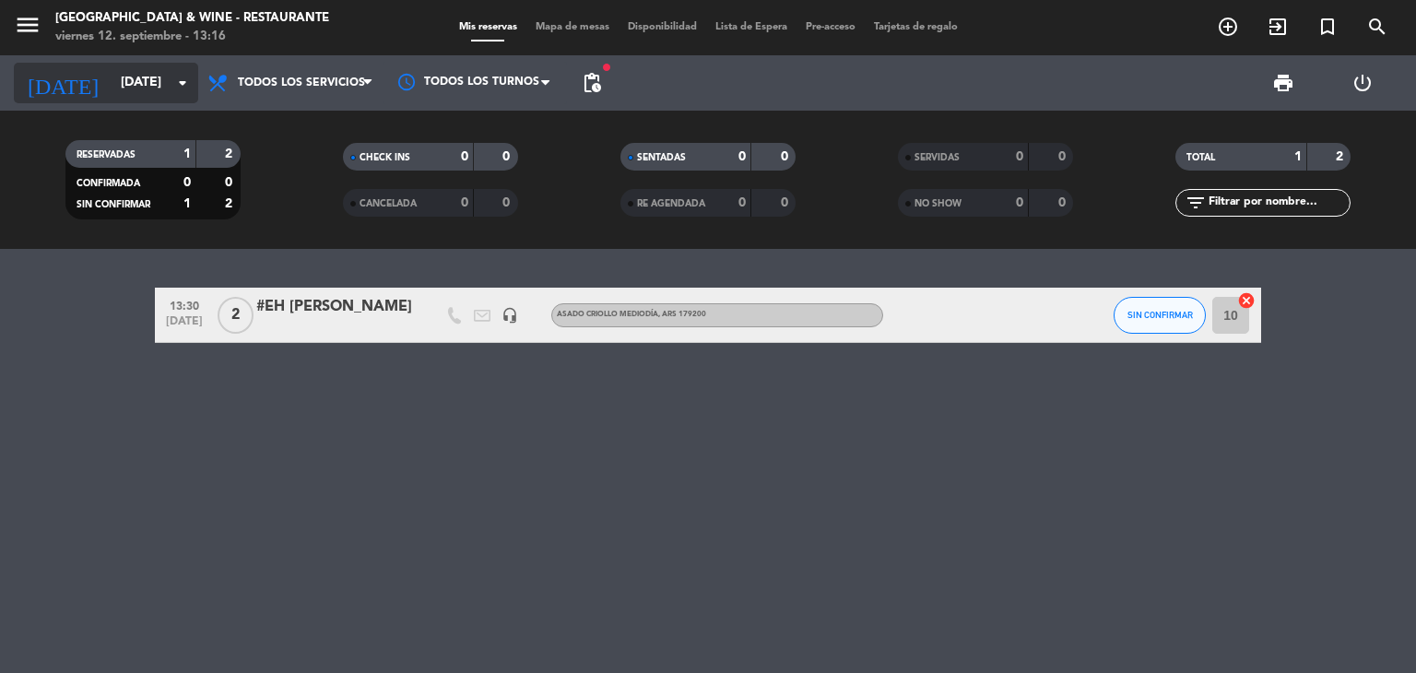
click at [112, 70] on input "[DATE]" at bounding box center [199, 82] width 175 height 33
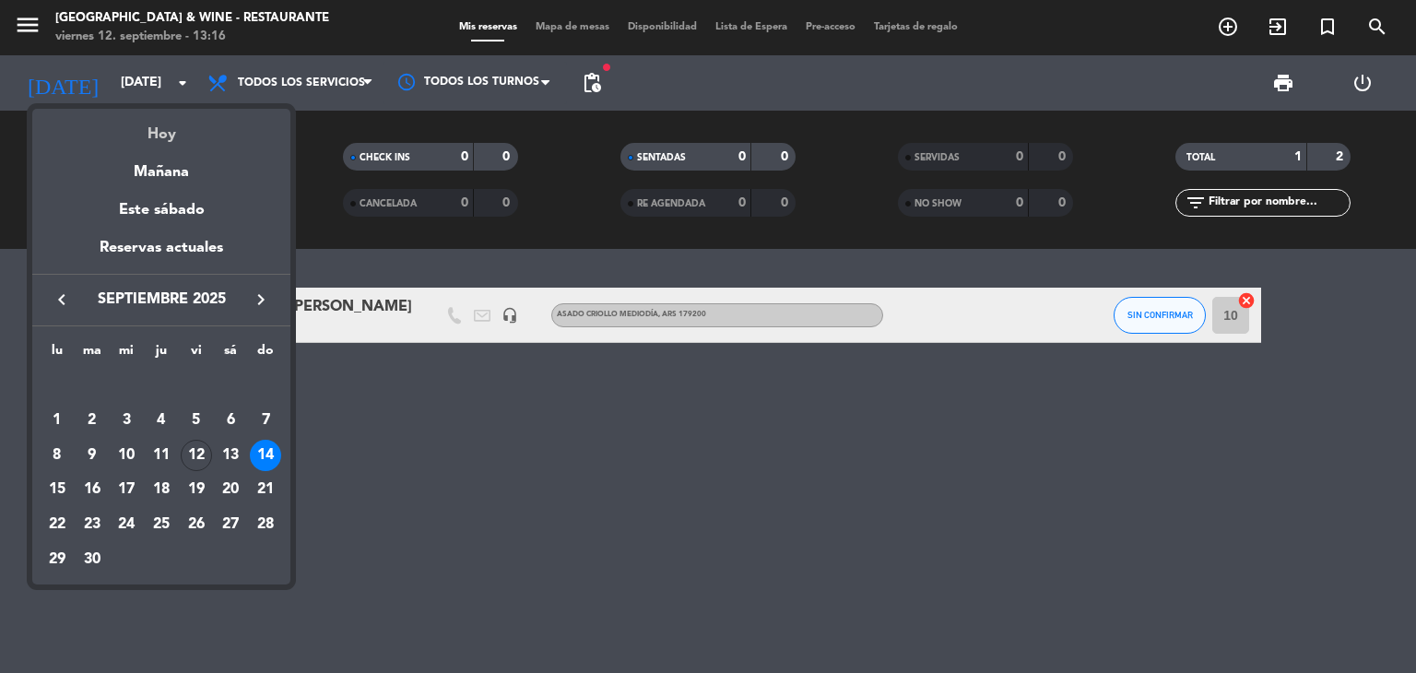
click at [162, 131] on div "Hoy" at bounding box center [161, 128] width 258 height 38
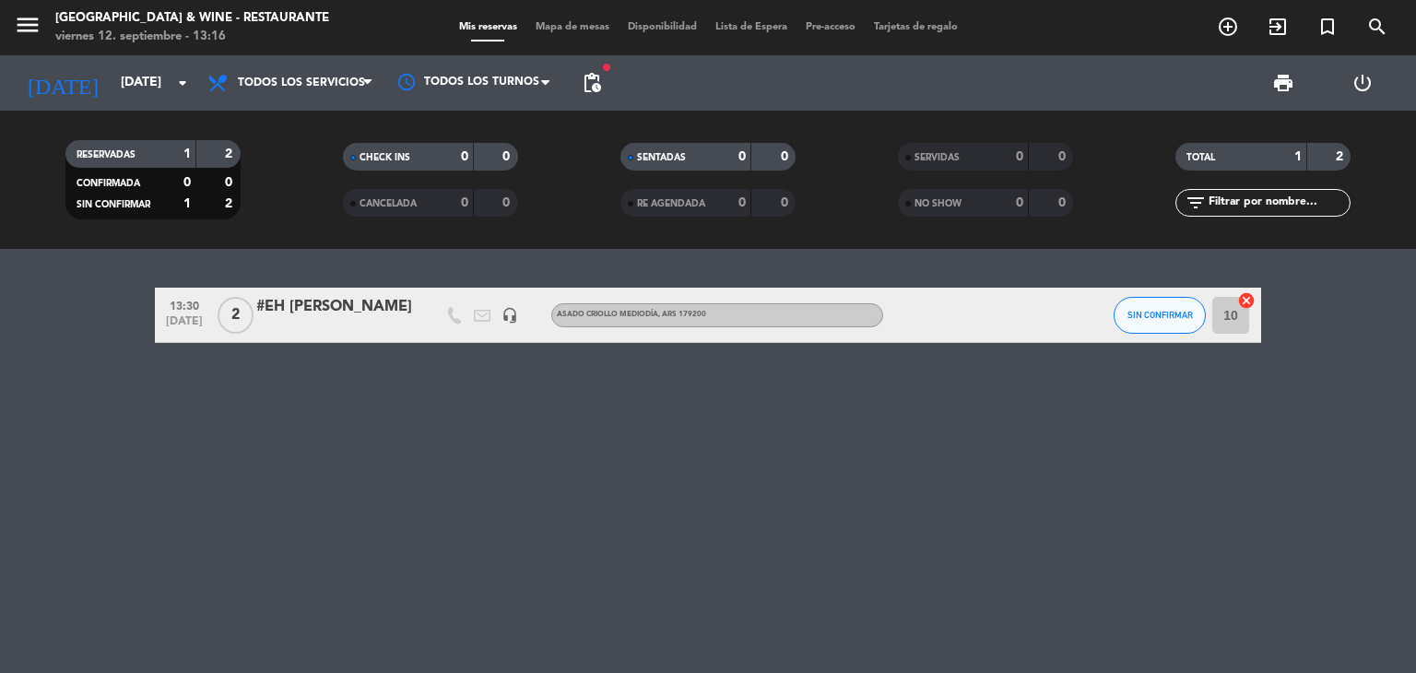
type input "[DATE]"
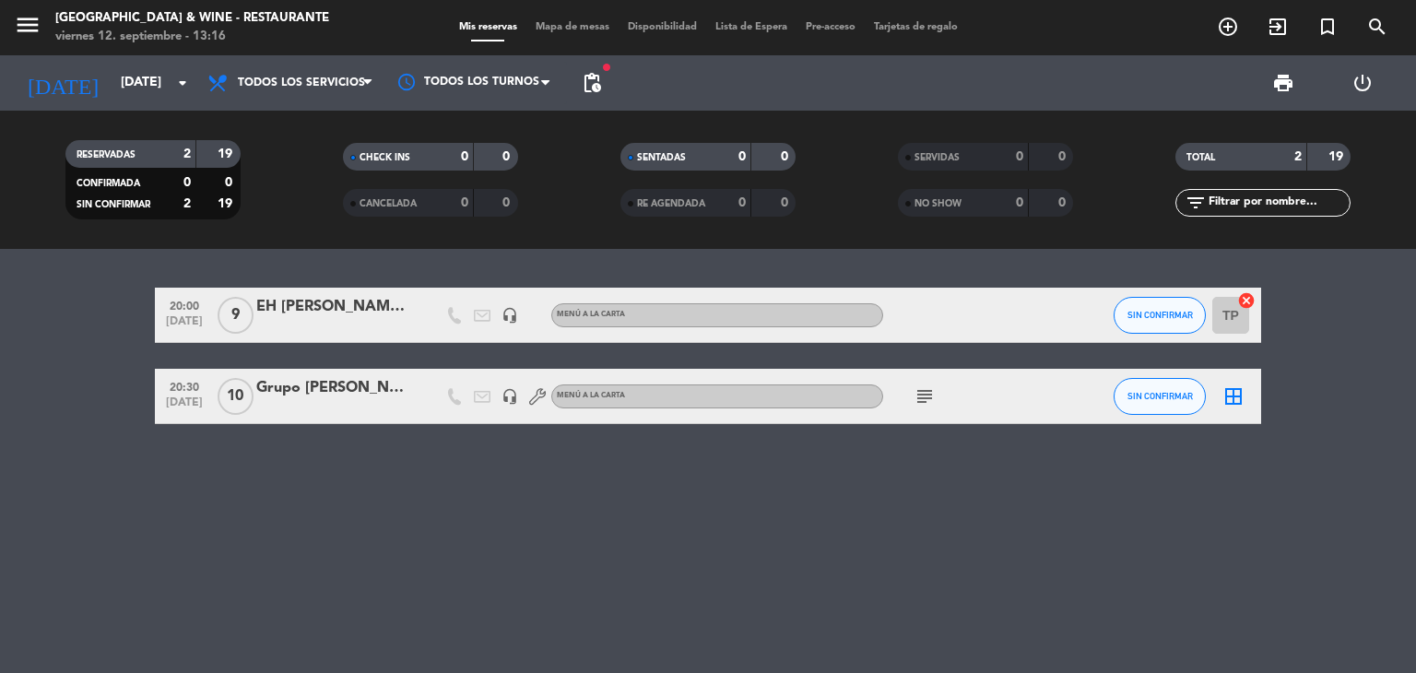
click at [138, 119] on div "RESERVADAS 2 19 CONFIRMADA 0 0 SIN CONFIRMAR 2 19 CHECK INS 0 0 CANCELADA 0 0 S…" at bounding box center [708, 180] width 1416 height 138
